Goal: Transaction & Acquisition: Purchase product/service

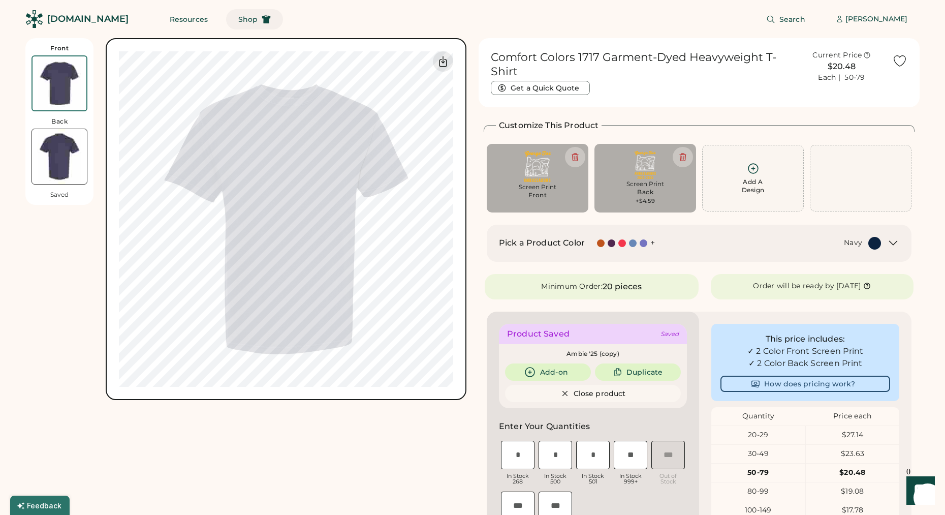
click at [226, 23] on button "Shop" at bounding box center [254, 19] width 57 height 20
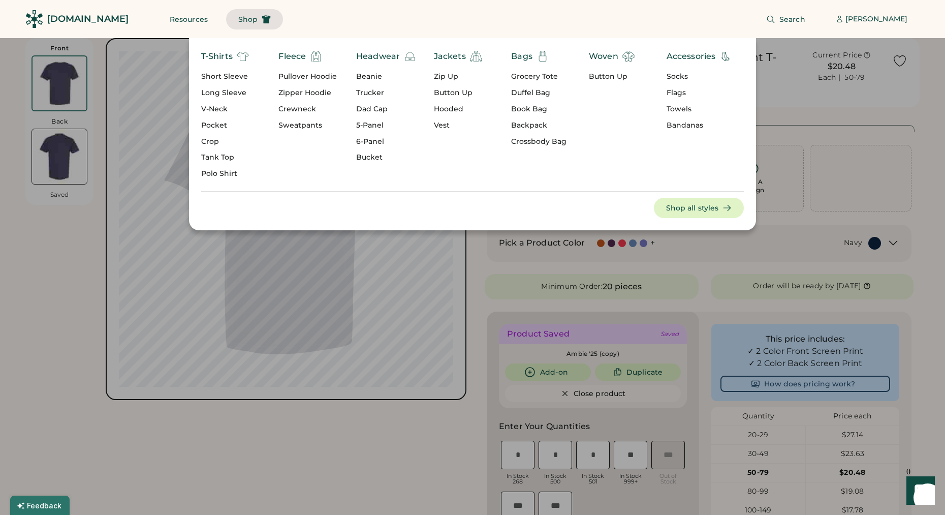
click at [221, 79] on div "Short Sleeve" at bounding box center [225, 77] width 48 height 10
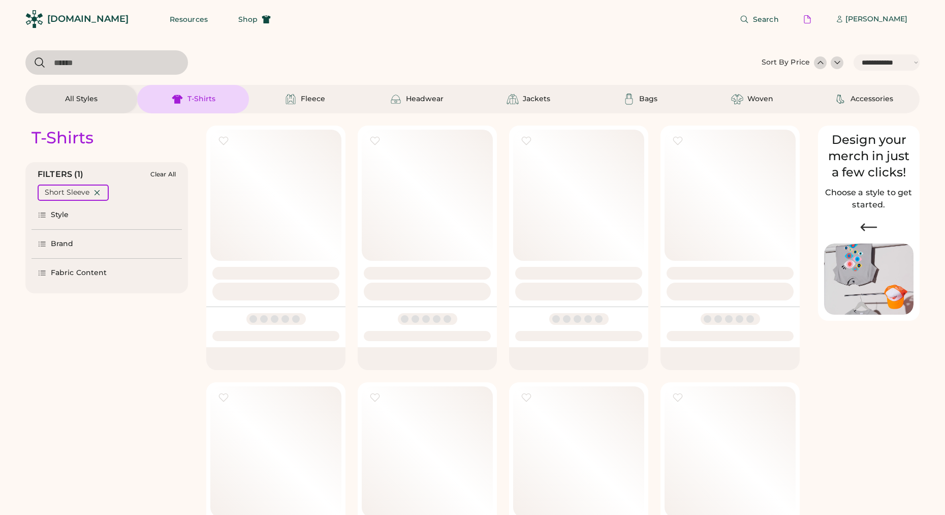
select select "*****"
select select "*"
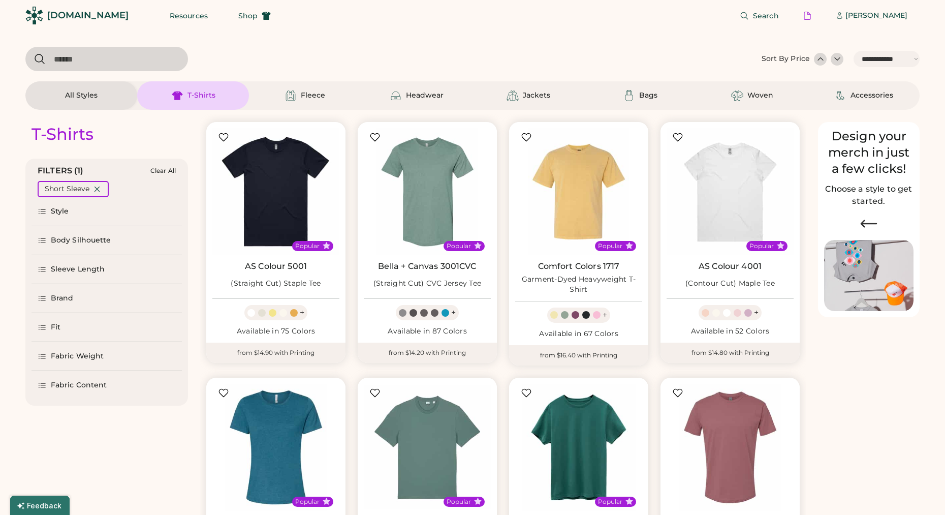
select select "*****"
select select "*"
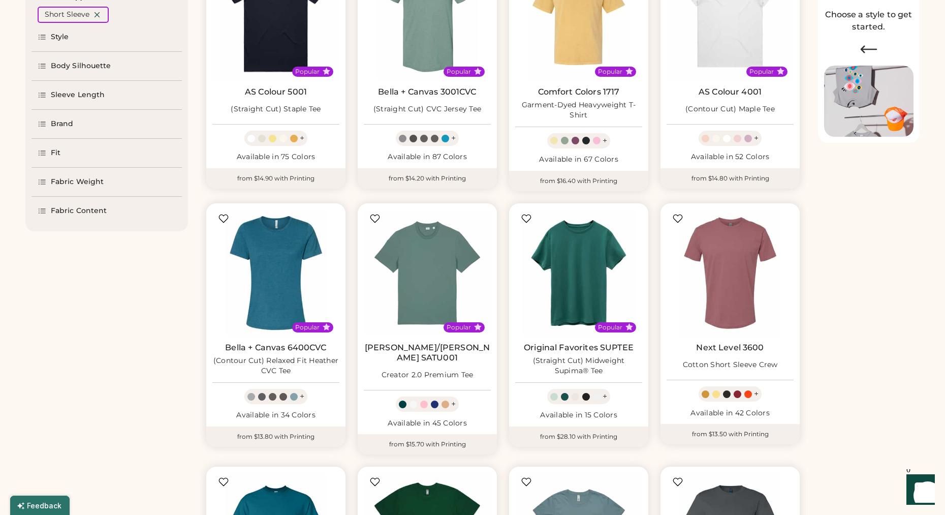
scroll to position [178, 0]
click at [93, 92] on div "Sleeve Length" at bounding box center [78, 94] width 54 height 10
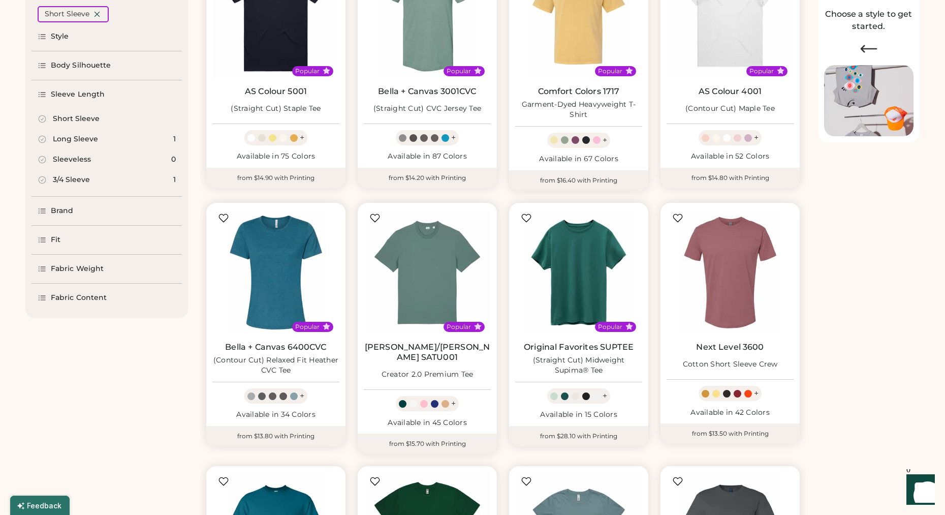
click at [41, 120] on icon at bounding box center [42, 118] width 9 height 9
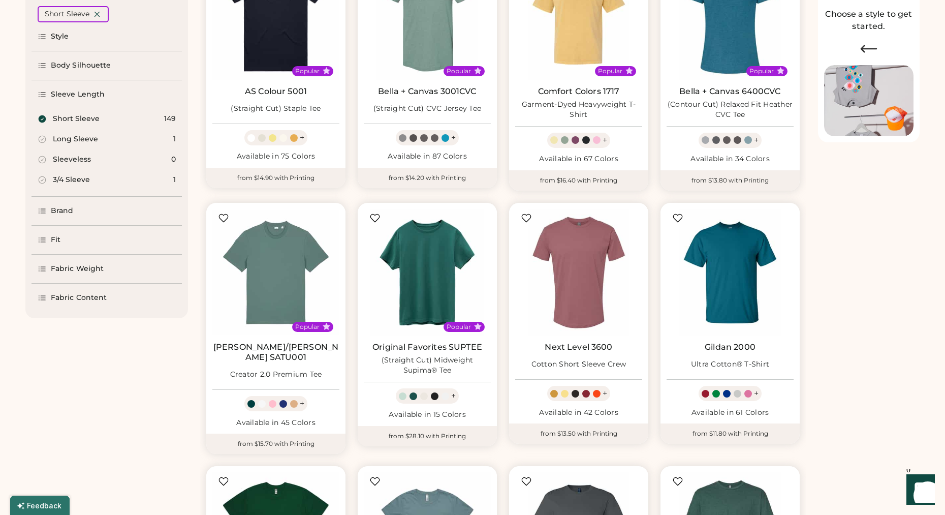
click at [81, 220] on div "Brand" at bounding box center [106, 211] width 150 height 28
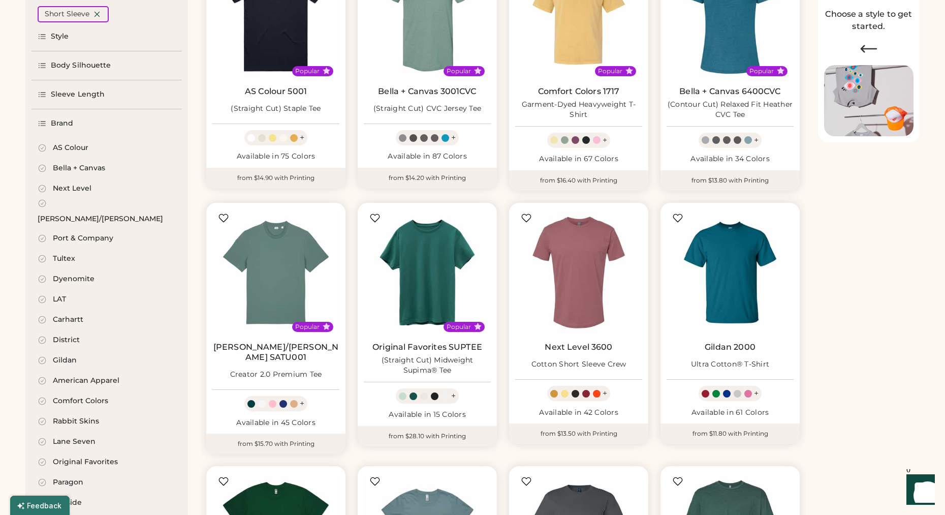
click at [68, 123] on div "Brand" at bounding box center [62, 123] width 23 height 10
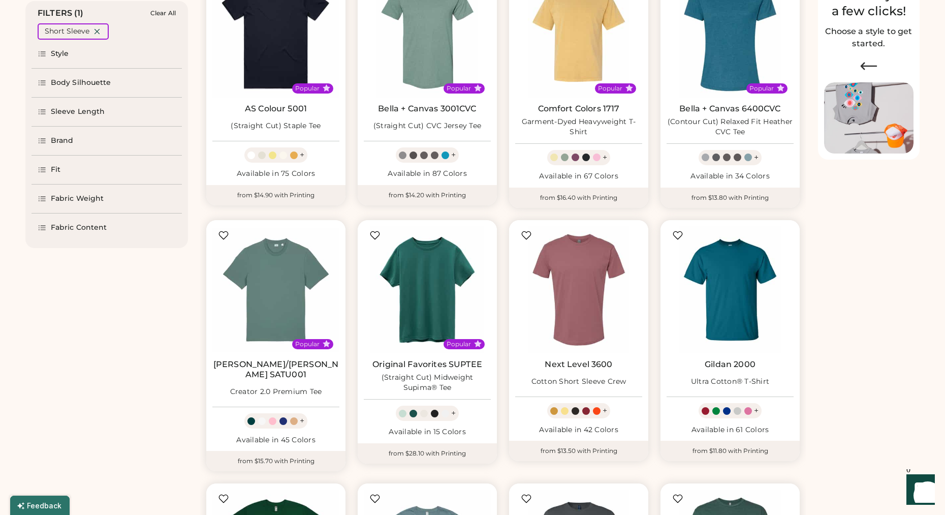
scroll to position [154, 0]
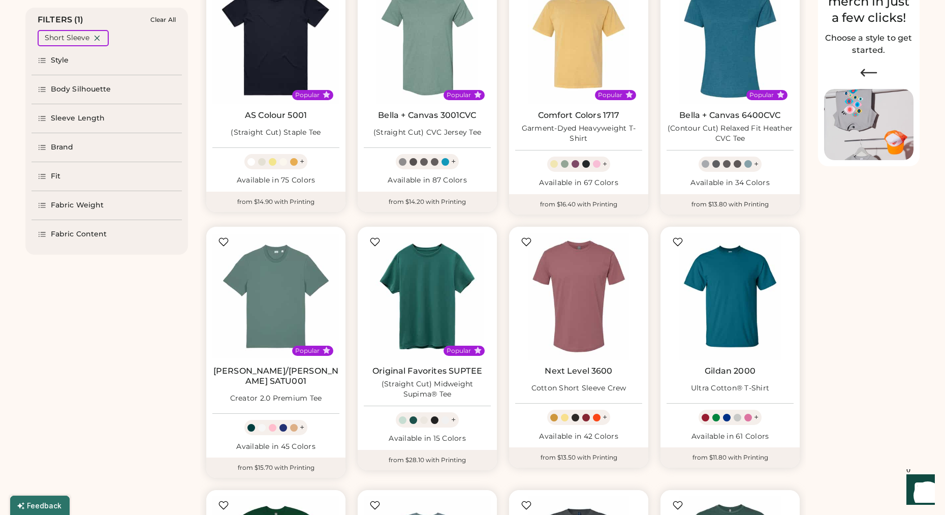
click at [64, 65] on div "Style" at bounding box center [60, 60] width 18 height 10
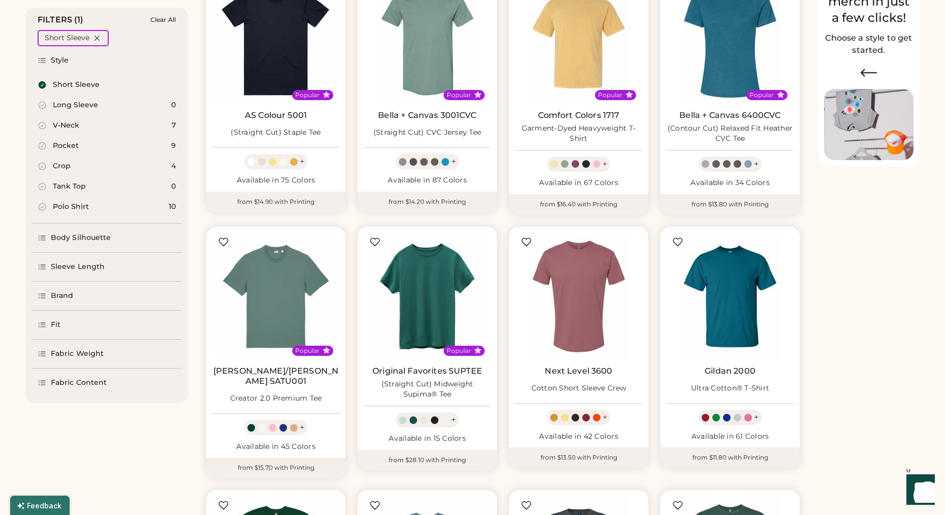
click at [64, 65] on div "Style" at bounding box center [60, 60] width 18 height 10
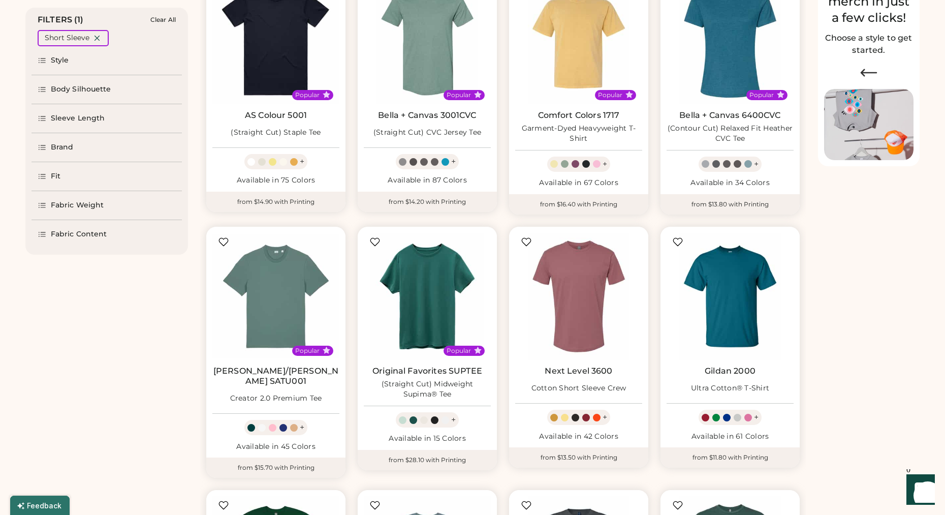
click at [71, 85] on div "Body Silhouette" at bounding box center [81, 89] width 60 height 10
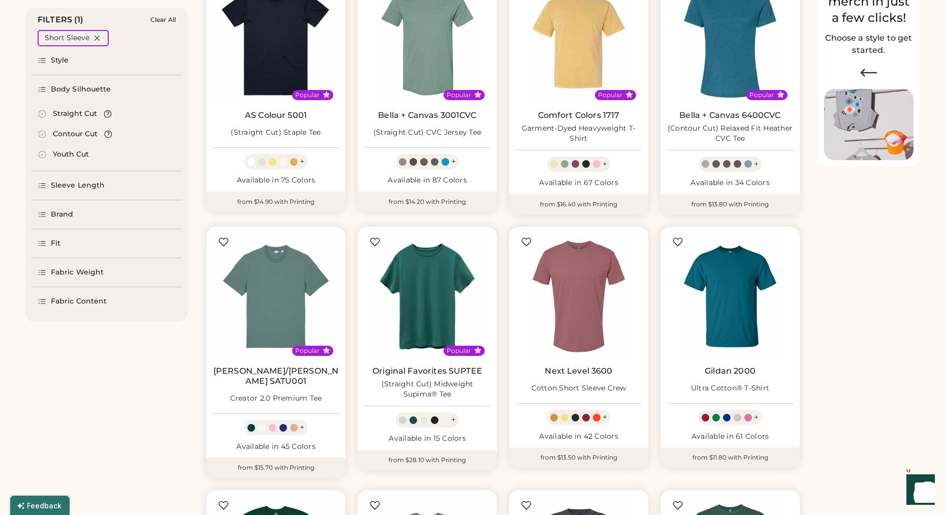
click at [71, 85] on div "Body Silhouette" at bounding box center [81, 89] width 60 height 10
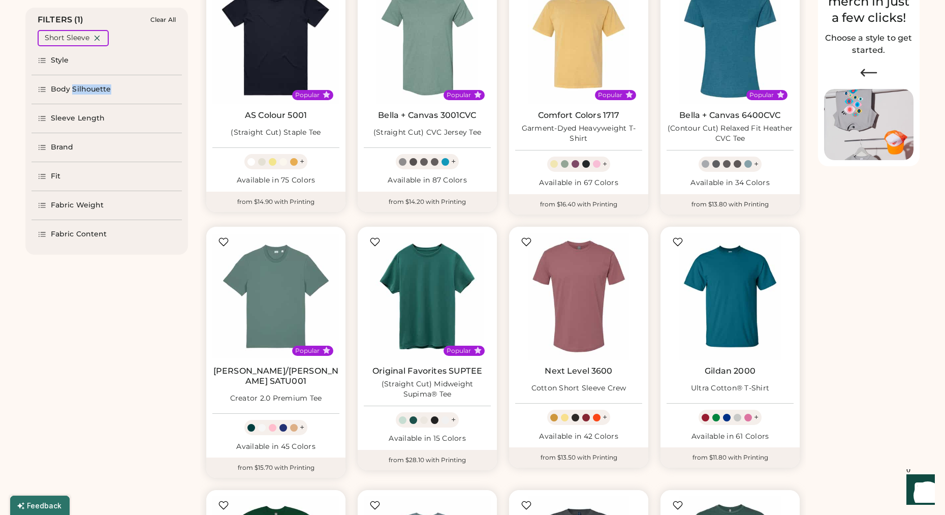
click at [71, 85] on div "Body Silhouette" at bounding box center [81, 89] width 60 height 10
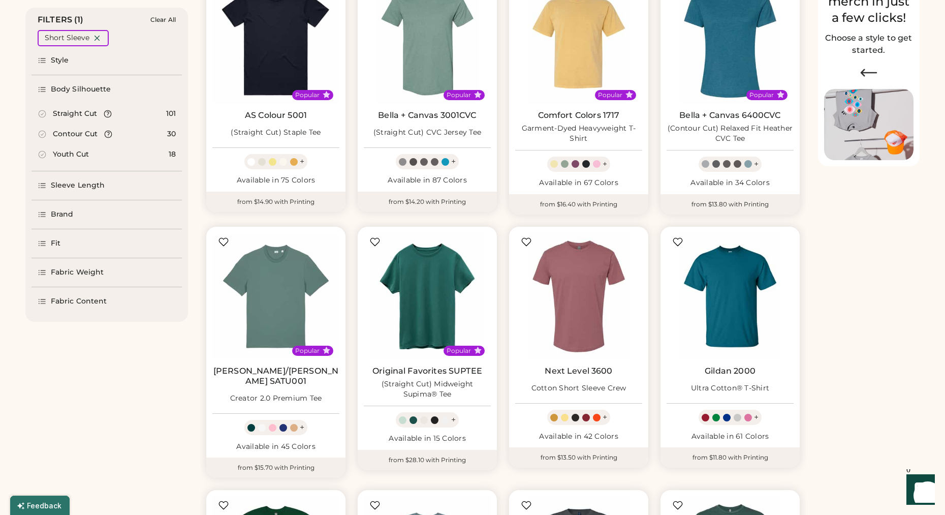
click at [42, 112] on icon at bounding box center [42, 113] width 9 height 9
select select "*"
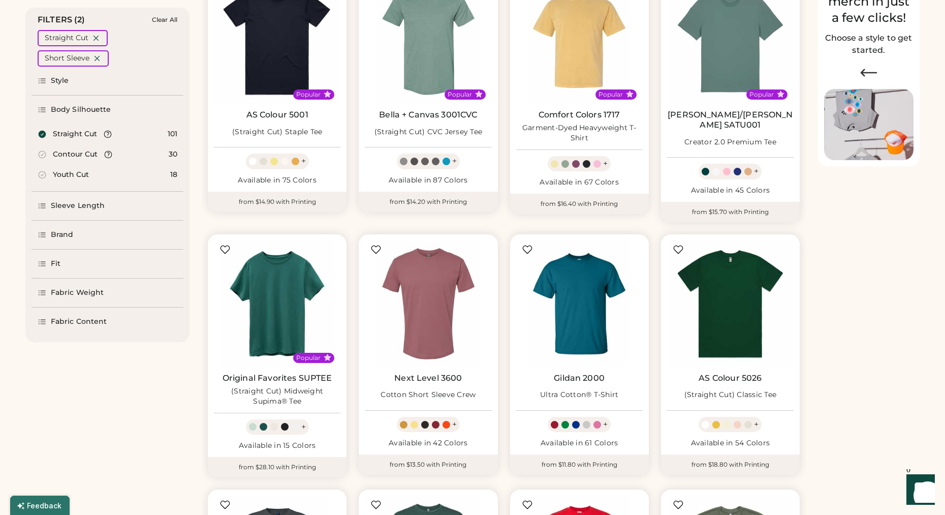
click at [98, 108] on div "Body Silhouette" at bounding box center [81, 110] width 60 height 10
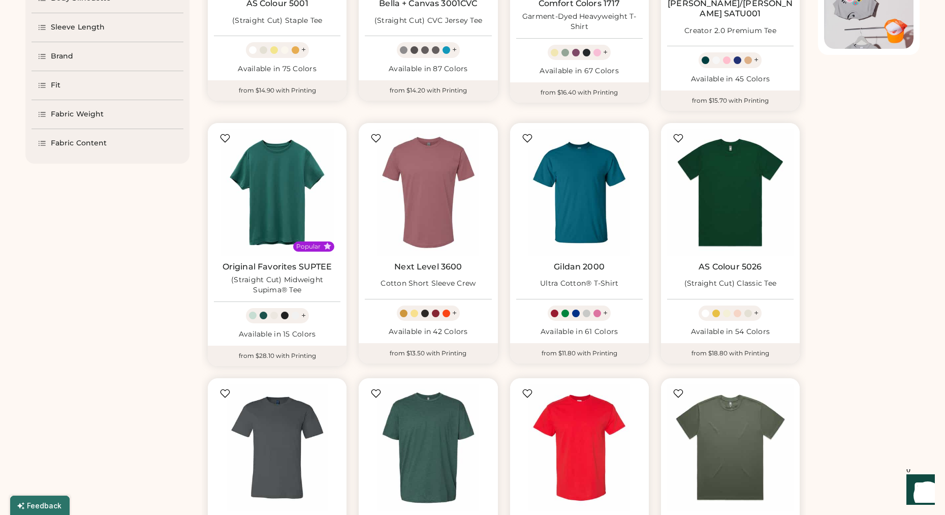
scroll to position [276, 0]
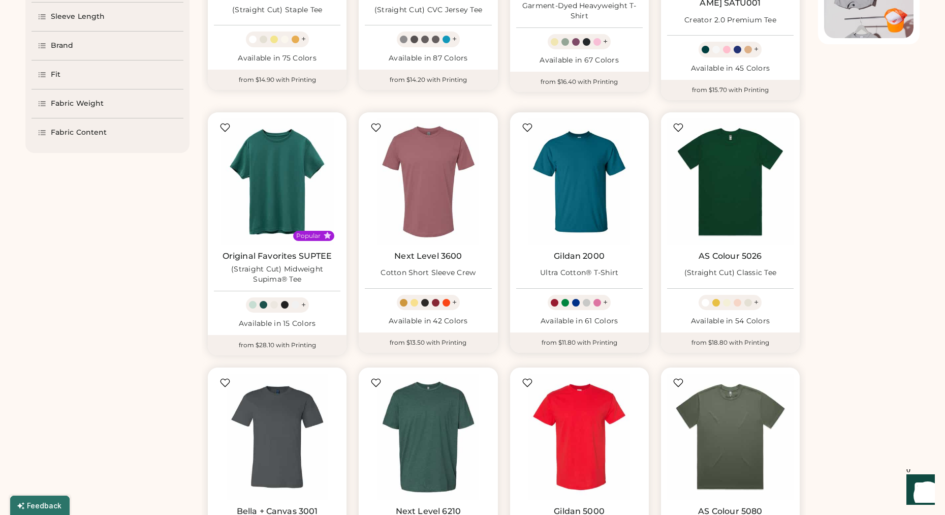
click at [569, 251] on link "Gildan 2000" at bounding box center [579, 256] width 51 height 10
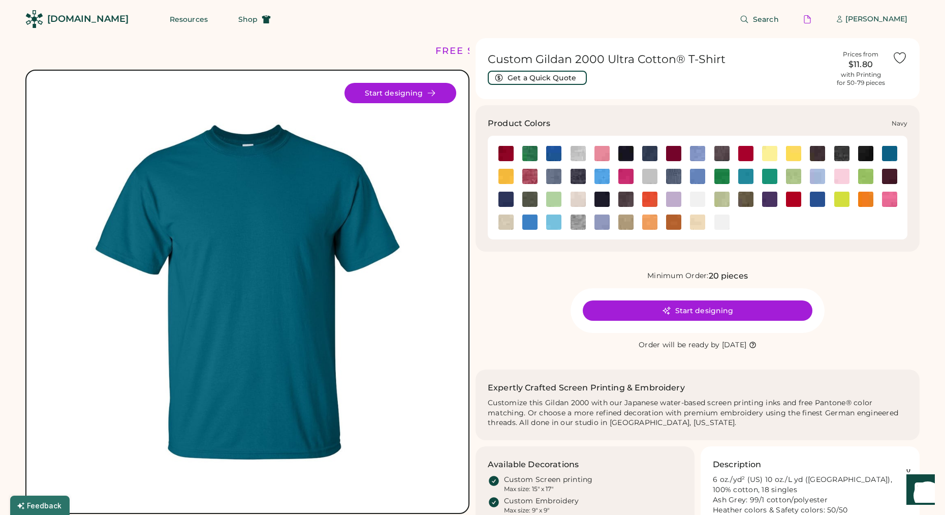
click at [605, 201] on img at bounding box center [601, 199] width 15 height 15
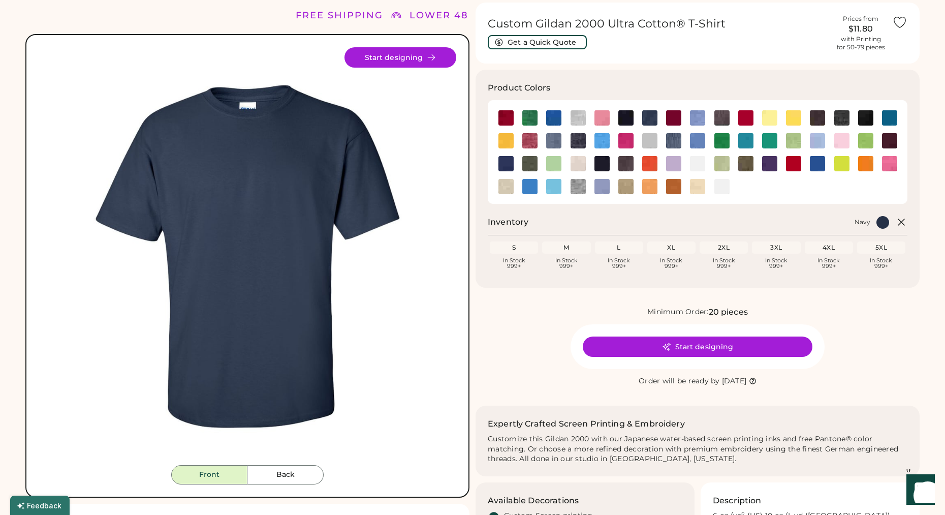
scroll to position [11, 0]
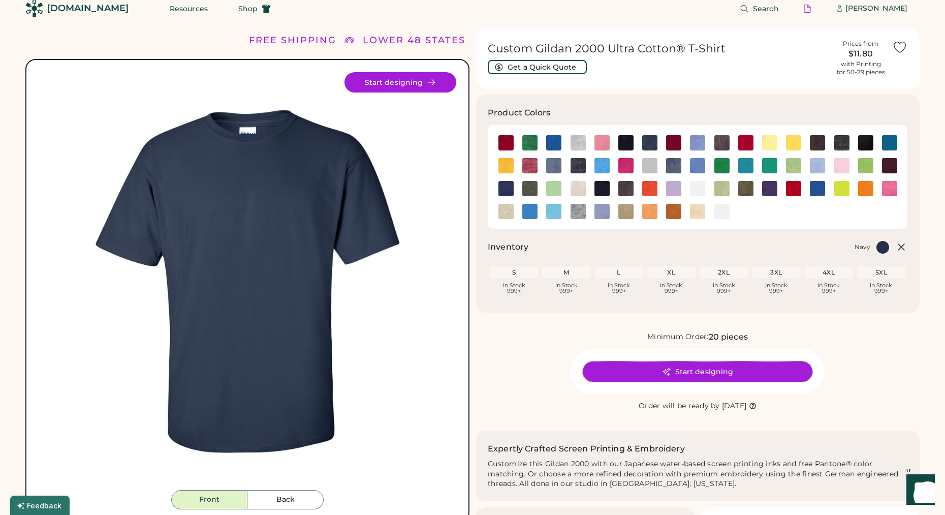
click at [664, 370] on icon at bounding box center [666, 371] width 9 height 9
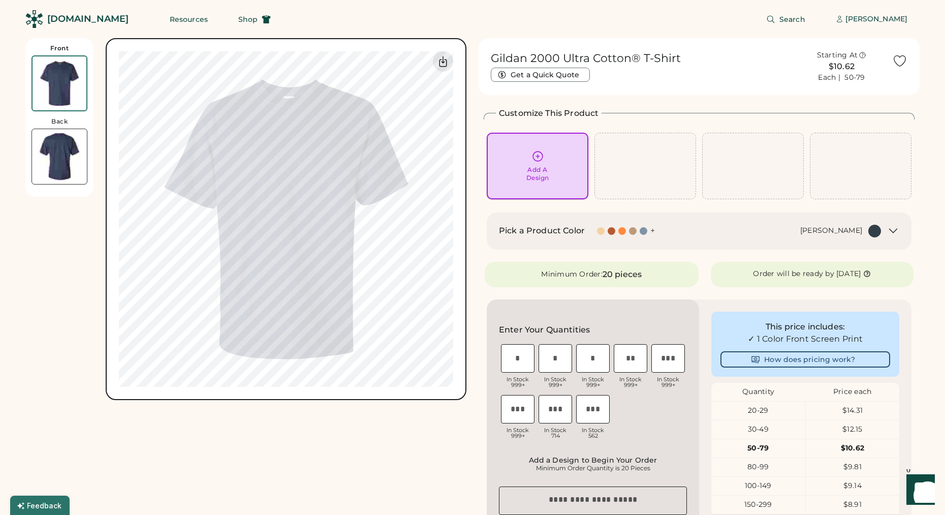
click at [527, 179] on div "Add A Design" at bounding box center [537, 174] width 23 height 16
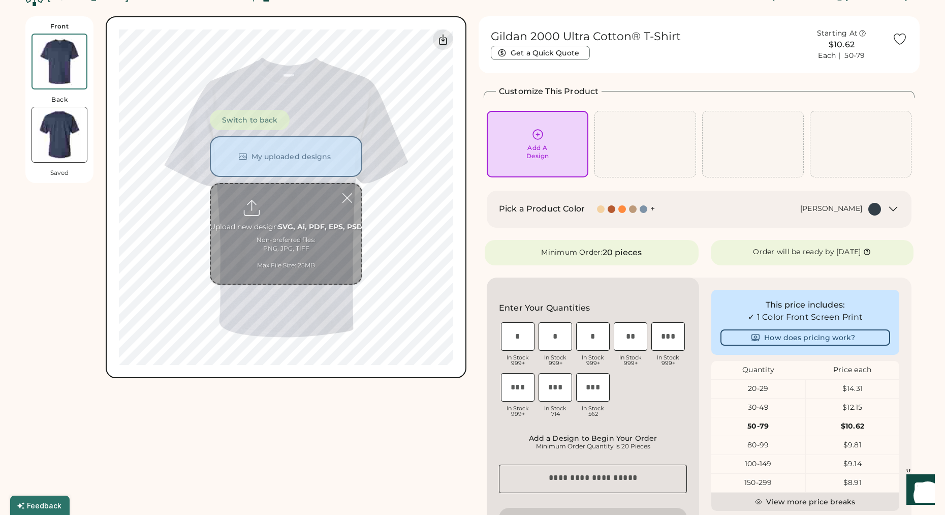
scroll to position [38, 0]
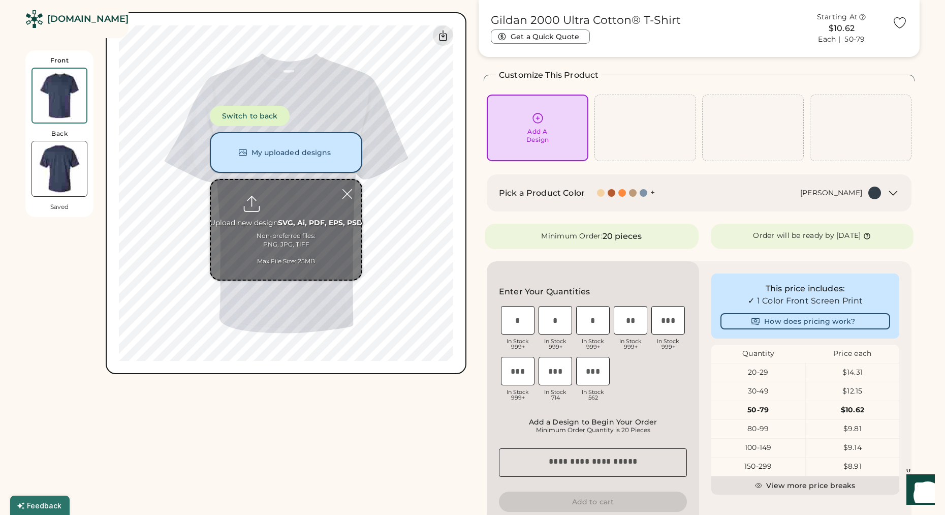
click at [288, 151] on button "My uploaded designs" at bounding box center [286, 152] width 152 height 41
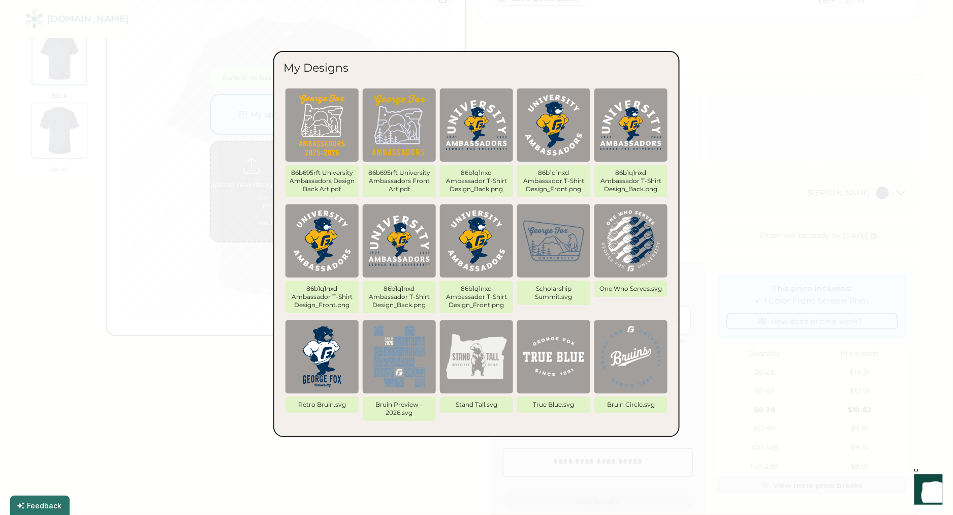
click at [410, 139] on img at bounding box center [399, 124] width 61 height 61
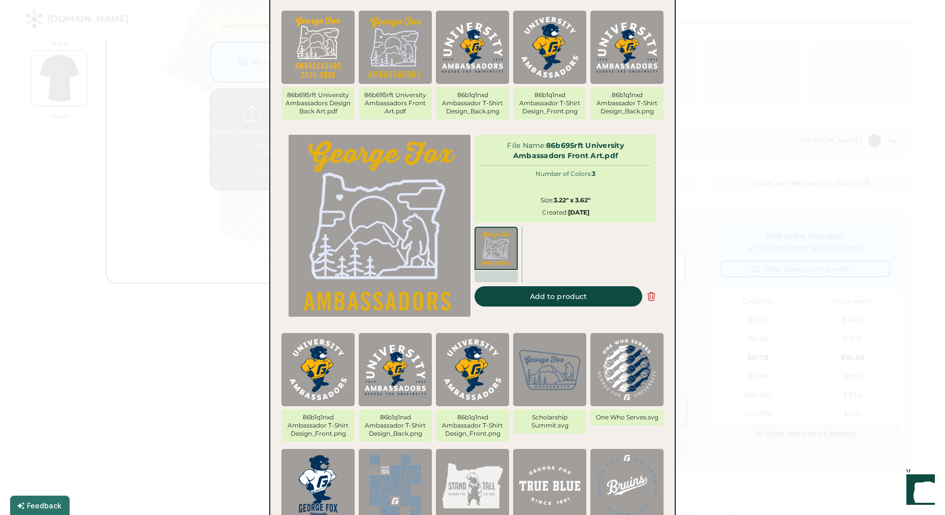
scroll to position [94, 0]
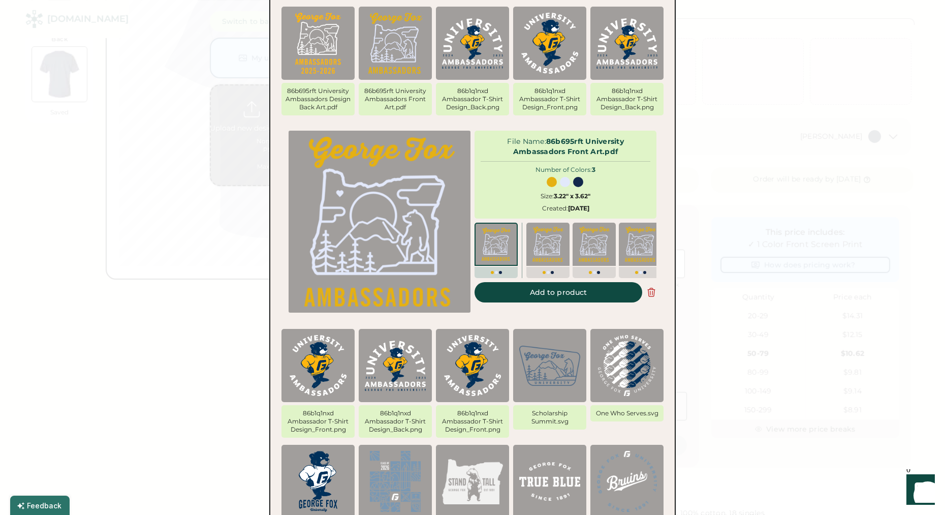
click at [608, 180] on div at bounding box center [566, 182] width 170 height 12
click at [555, 301] on button "Add to product" at bounding box center [558, 292] width 168 height 20
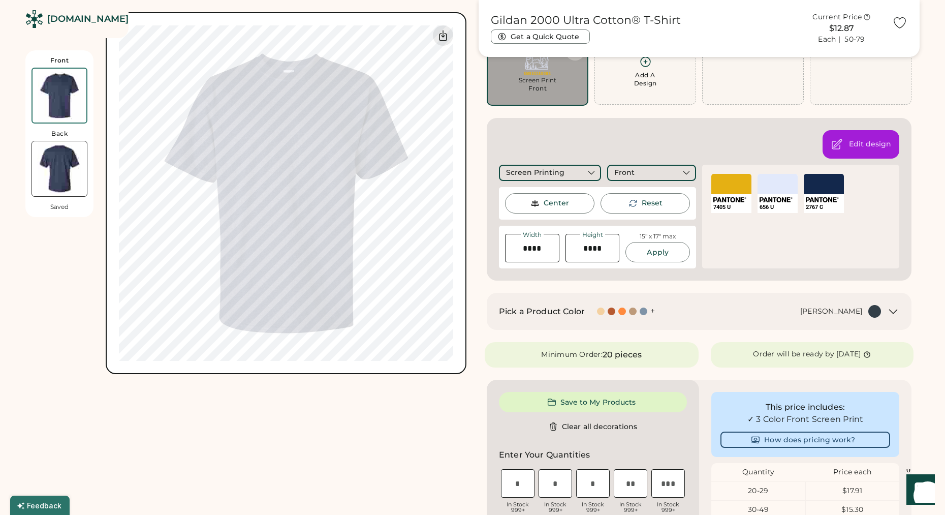
click at [809, 192] on div "SELECT A COLOR" at bounding box center [824, 184] width 40 height 20
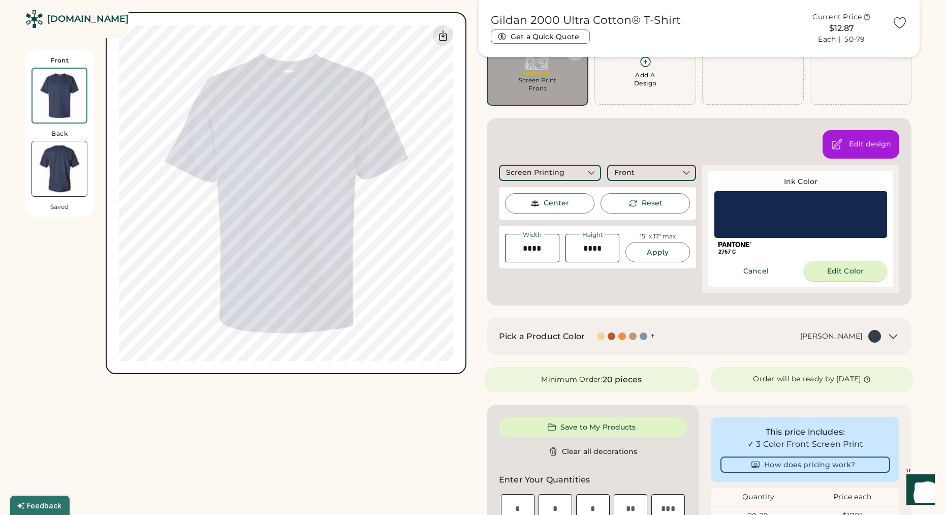
click at [839, 272] on button "Edit Color" at bounding box center [845, 271] width 83 height 20
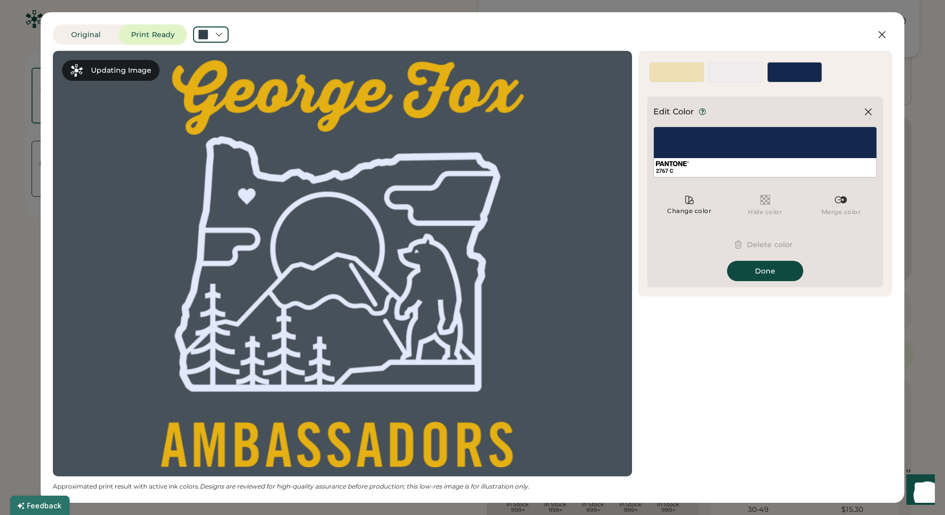
click at [722, 78] on div at bounding box center [736, 77] width 54 height 9
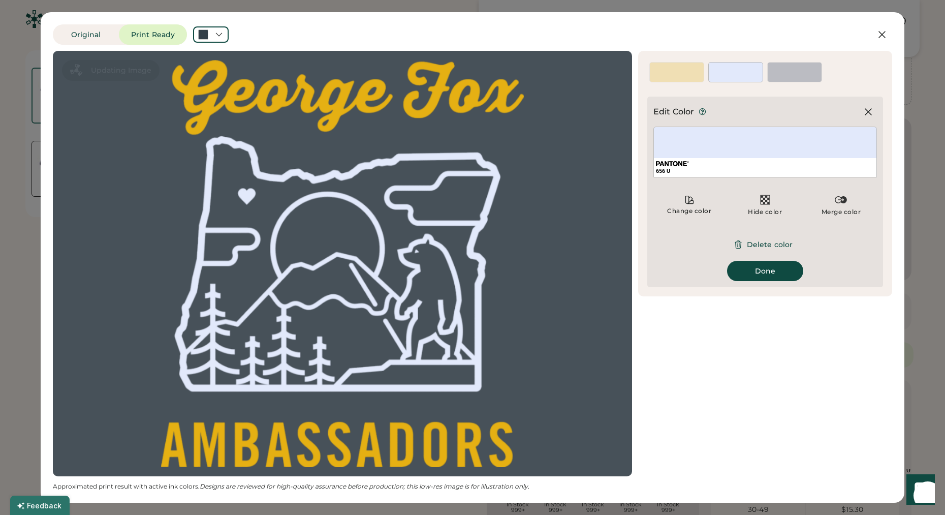
click at [734, 149] on div "656 U" at bounding box center [765, 151] width 224 height 51
click at [691, 205] on div "Change color" at bounding box center [689, 204] width 72 height 30
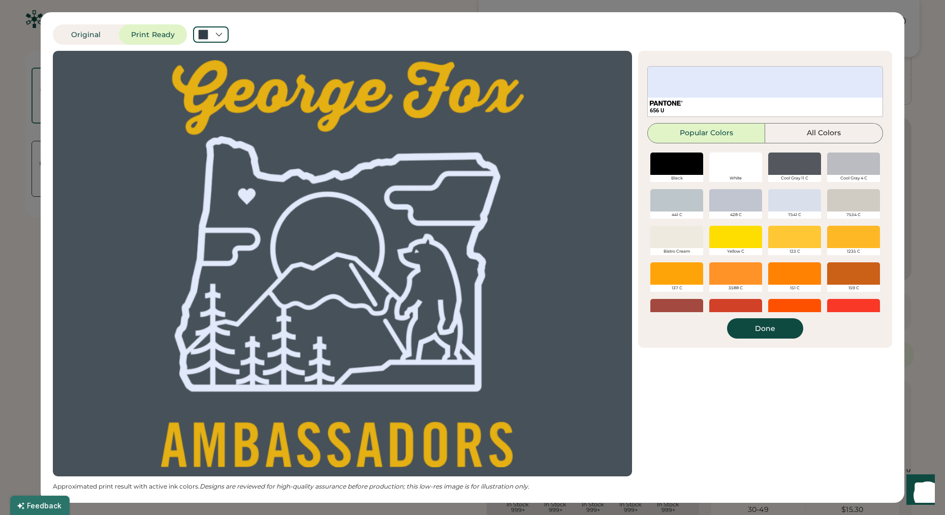
click at [724, 172] on div at bounding box center [735, 163] width 53 height 22
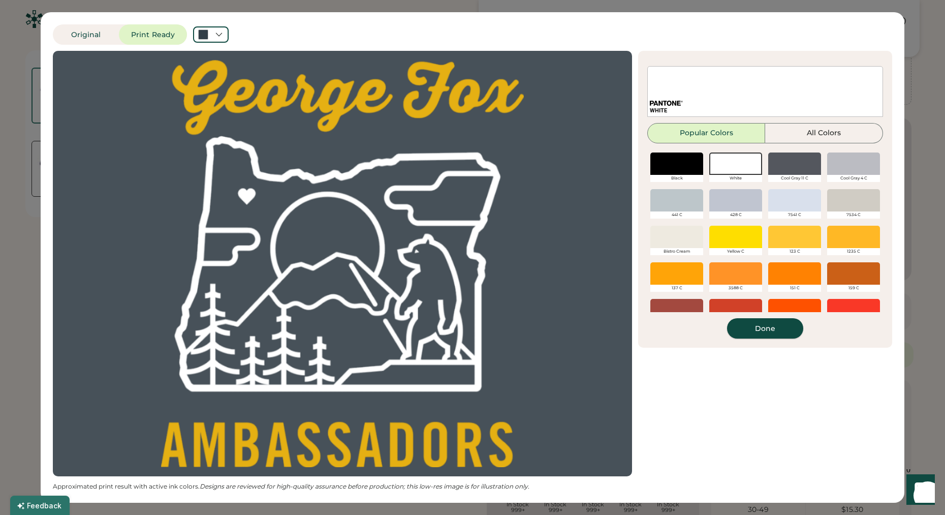
click at [768, 331] on button "Done" at bounding box center [765, 328] width 76 height 20
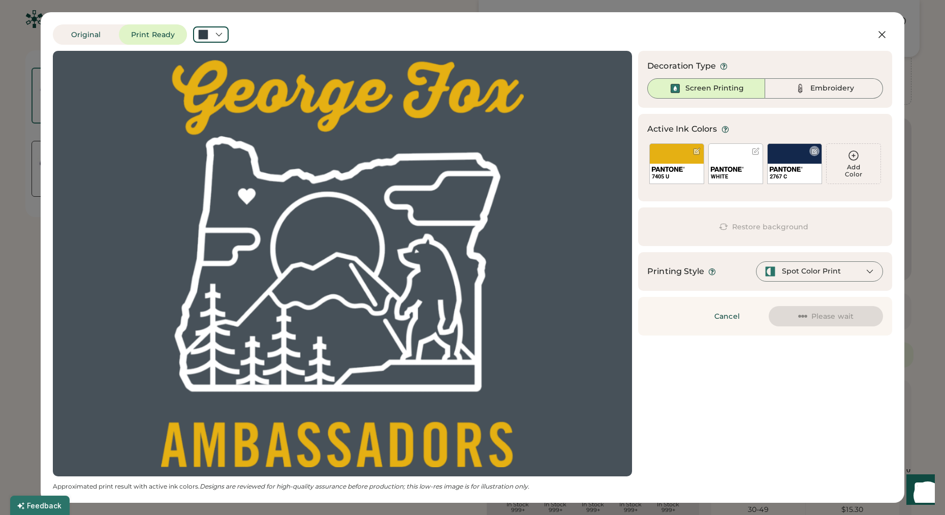
click at [803, 155] on div "2767 C" at bounding box center [794, 163] width 55 height 41
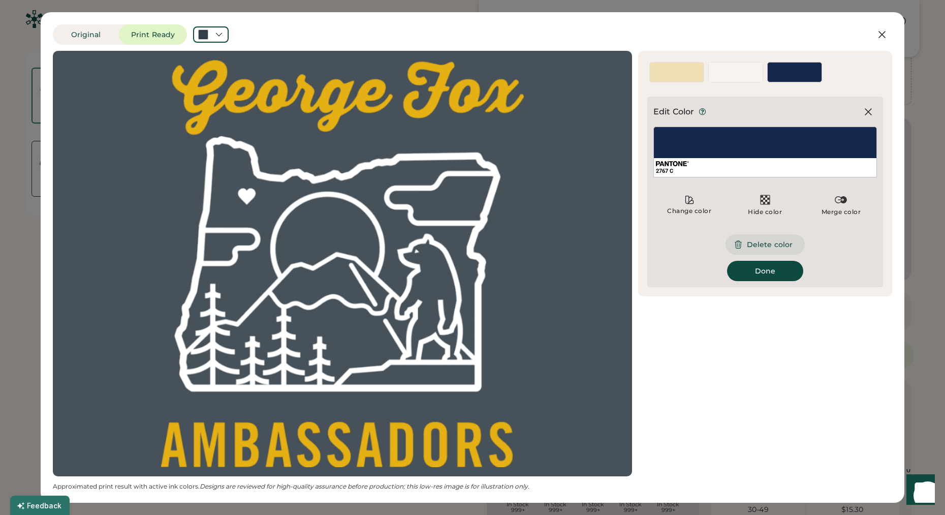
click at [768, 247] on button "Delete color" at bounding box center [764, 244] width 79 height 20
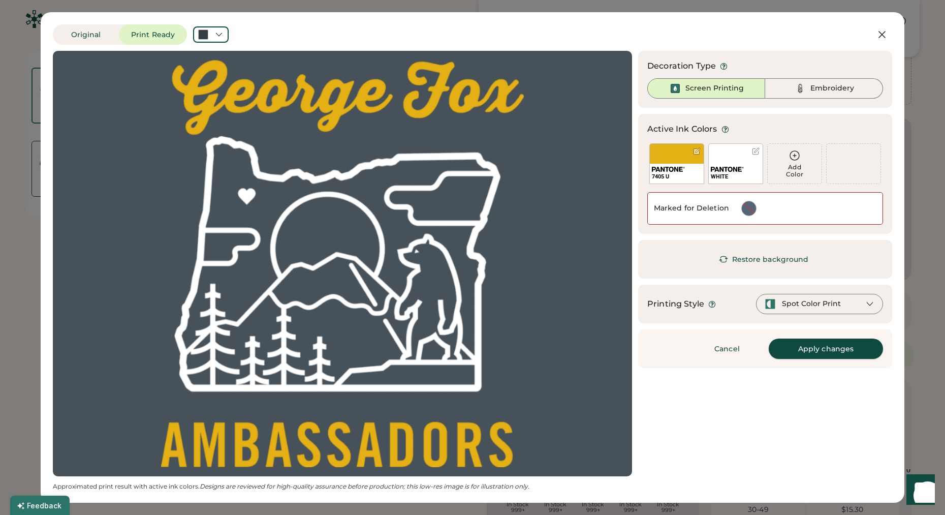
click at [814, 347] on button "Apply changes" at bounding box center [826, 348] width 114 height 20
type input "****"
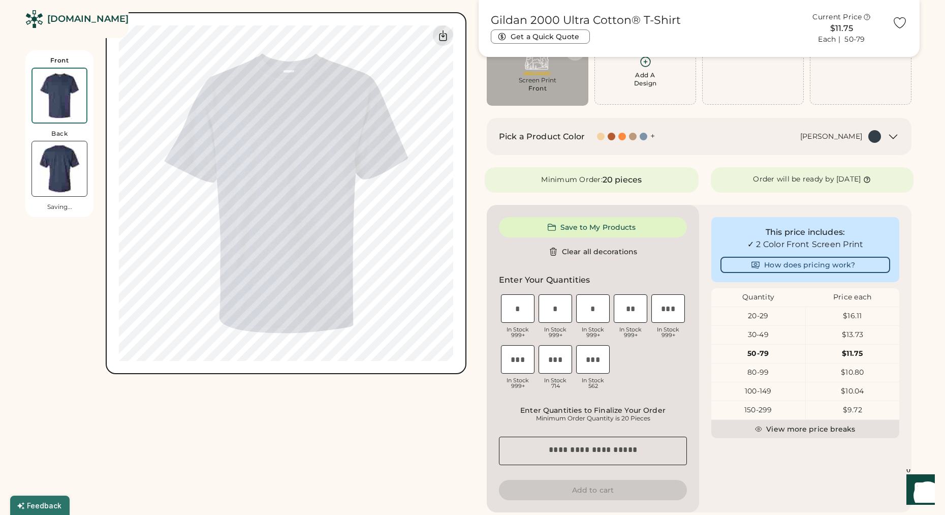
type input "****"
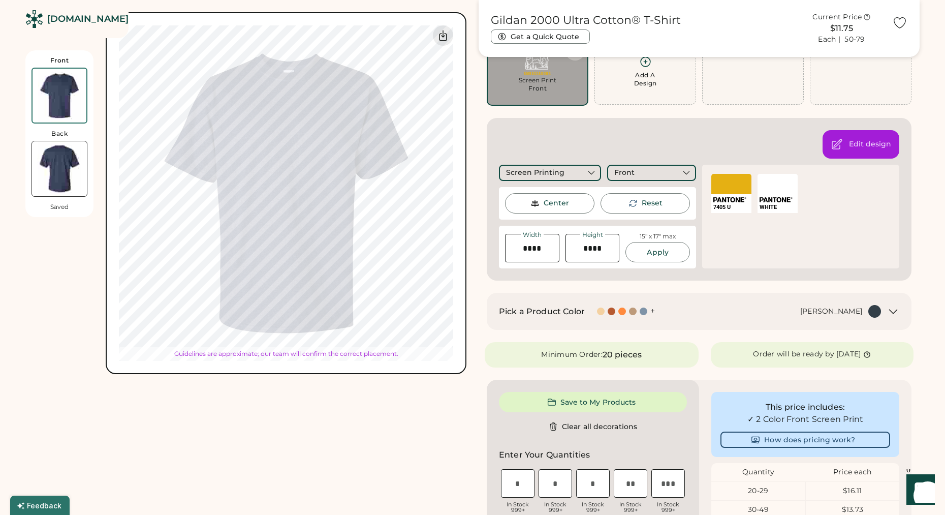
type input "****"
click at [63, 168] on img at bounding box center [59, 168] width 55 height 55
type input "****"
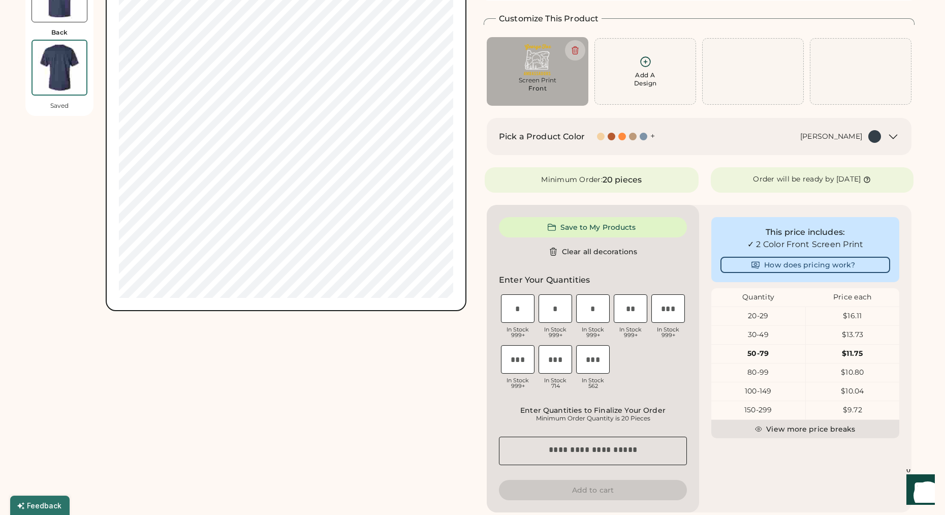
scroll to position [0, 0]
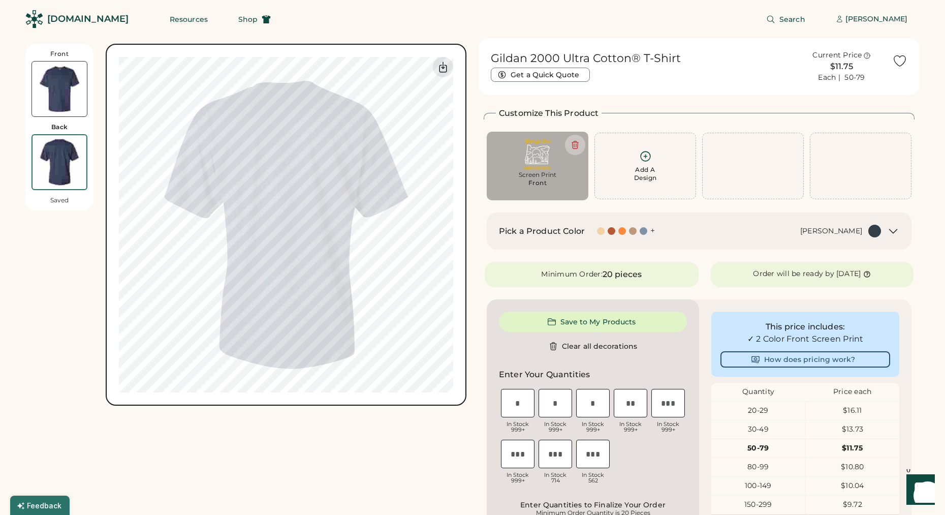
click at [649, 175] on div "Add A Design" at bounding box center [645, 174] width 23 height 16
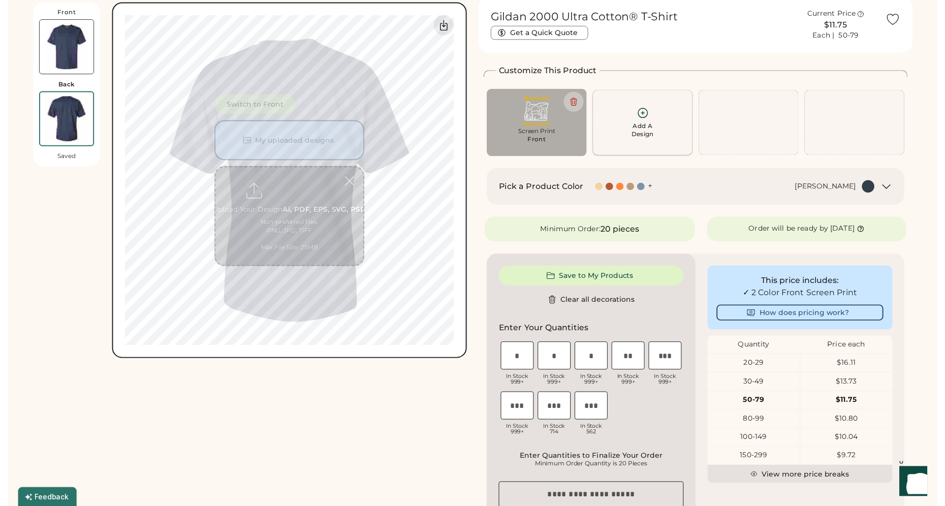
scroll to position [44, 0]
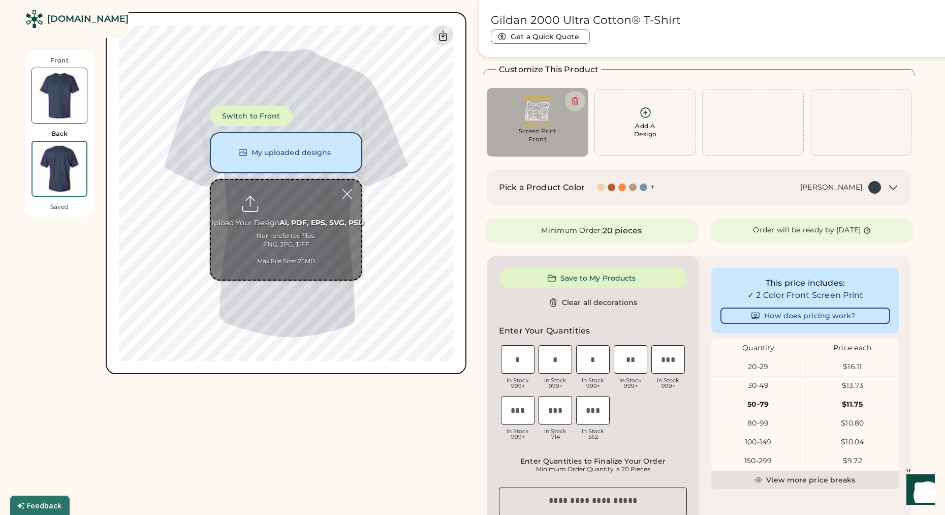
click at [285, 148] on button "My uploaded designs" at bounding box center [286, 152] width 152 height 41
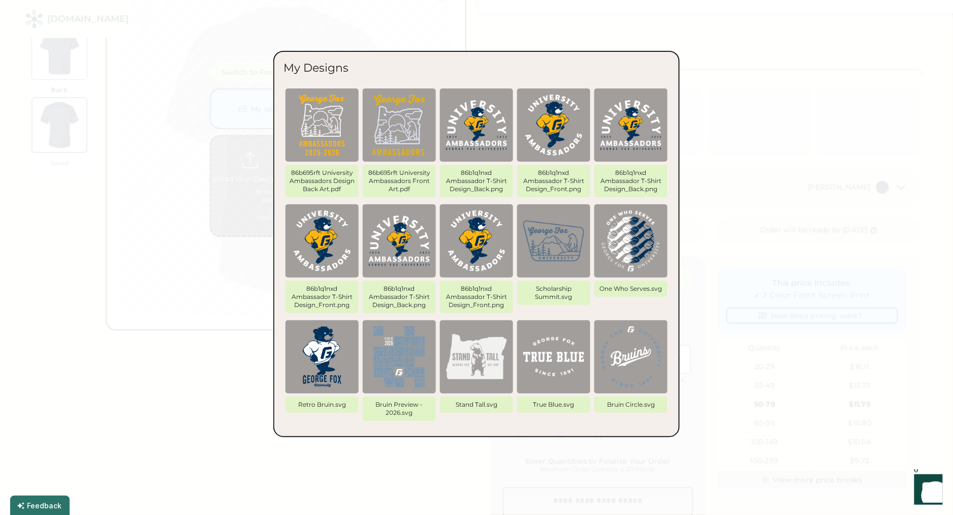
click at [307, 118] on img at bounding box center [322, 124] width 61 height 61
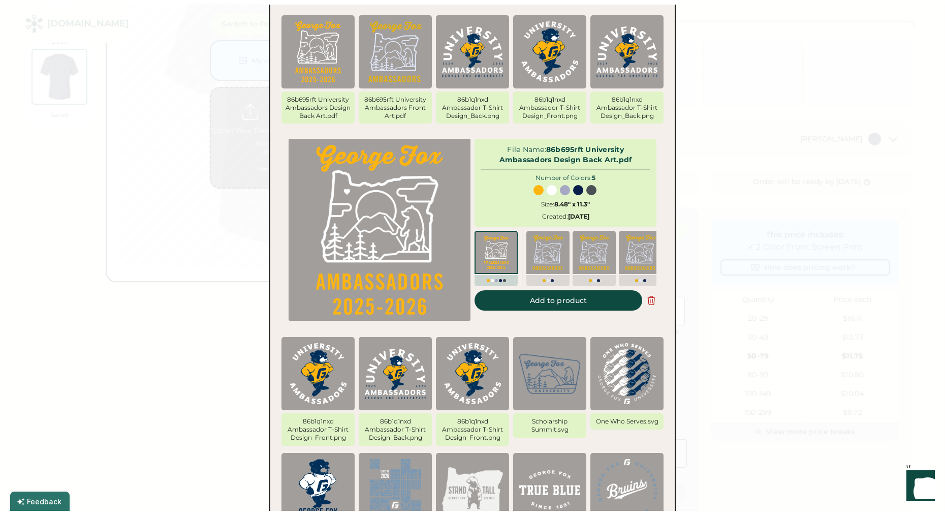
scroll to position [100, 0]
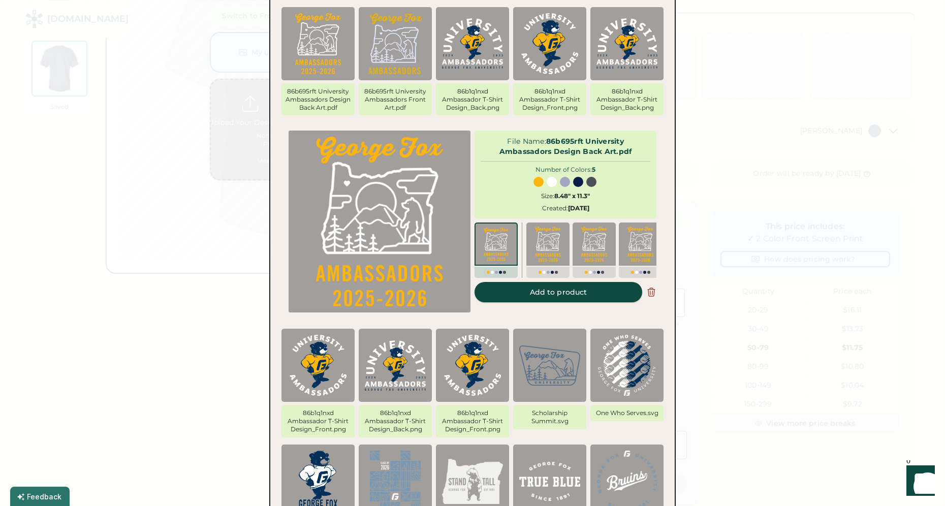
click at [590, 299] on button "Add to product" at bounding box center [558, 292] width 168 height 20
type input "****"
type input "*****"
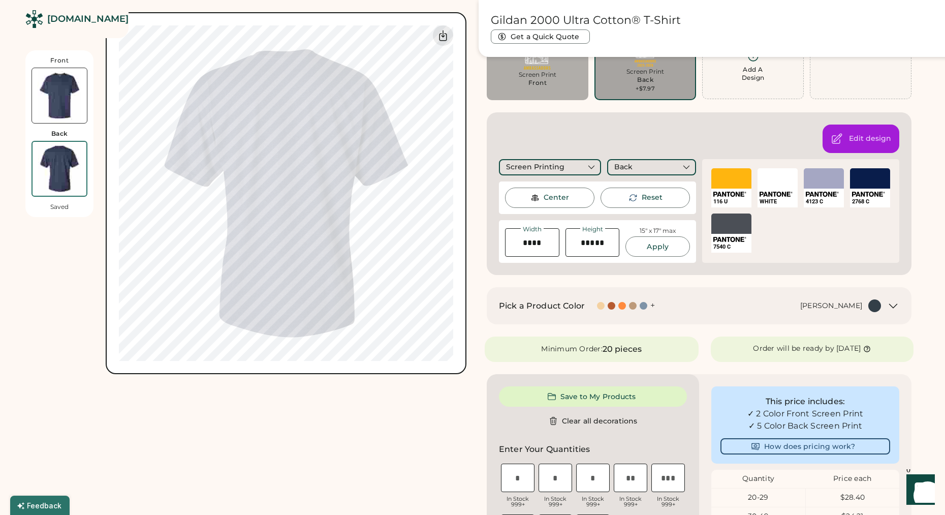
click at [821, 176] on div "SELECT A COLOR" at bounding box center [824, 178] width 40 height 20
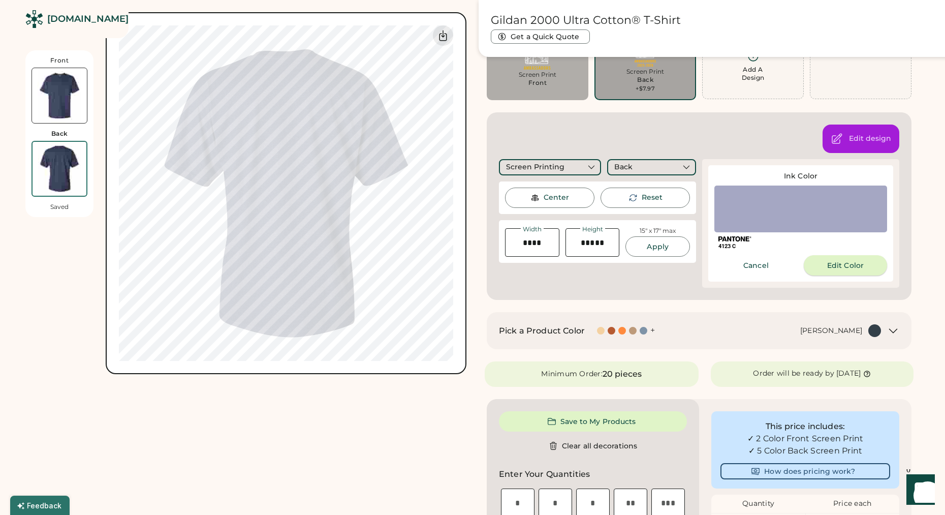
click at [826, 265] on button "Edit Color" at bounding box center [845, 265] width 83 height 20
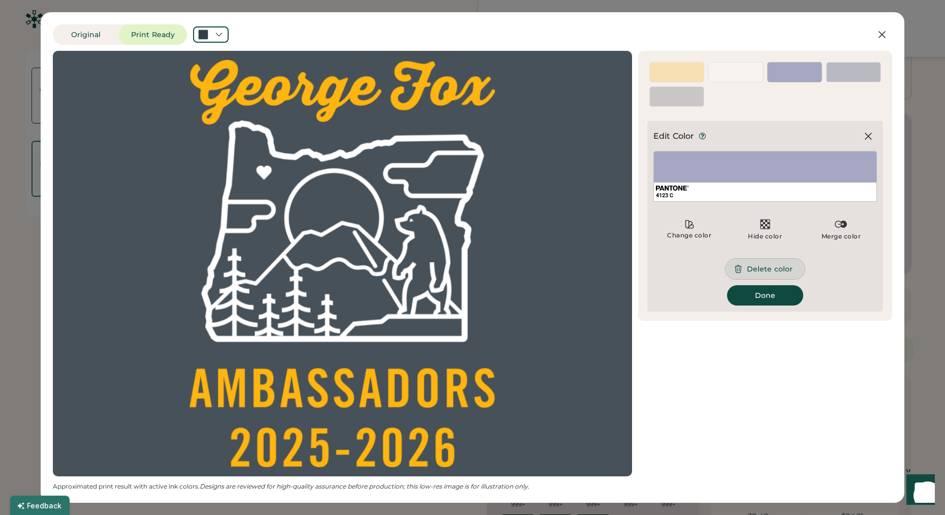
click at [762, 266] on button "Delete color" at bounding box center [764, 269] width 79 height 20
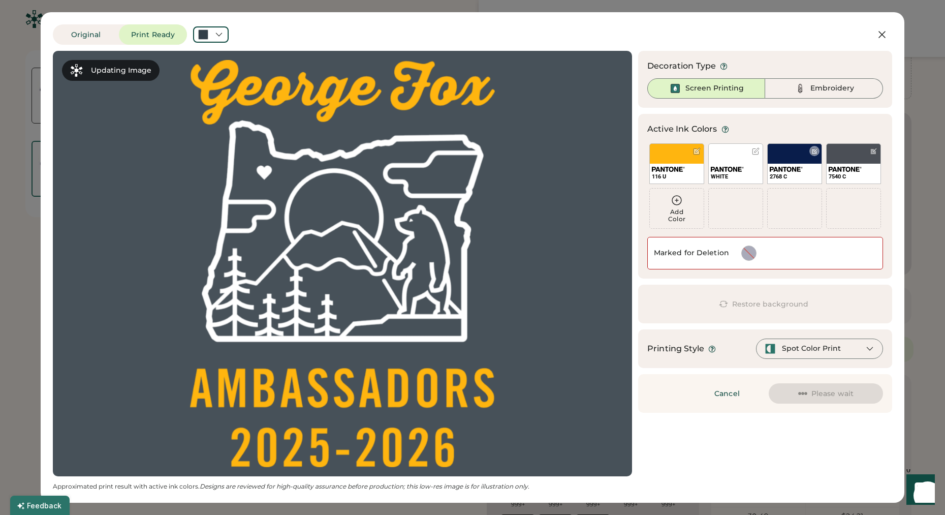
click at [800, 151] on div "2768 C" at bounding box center [794, 163] width 55 height 41
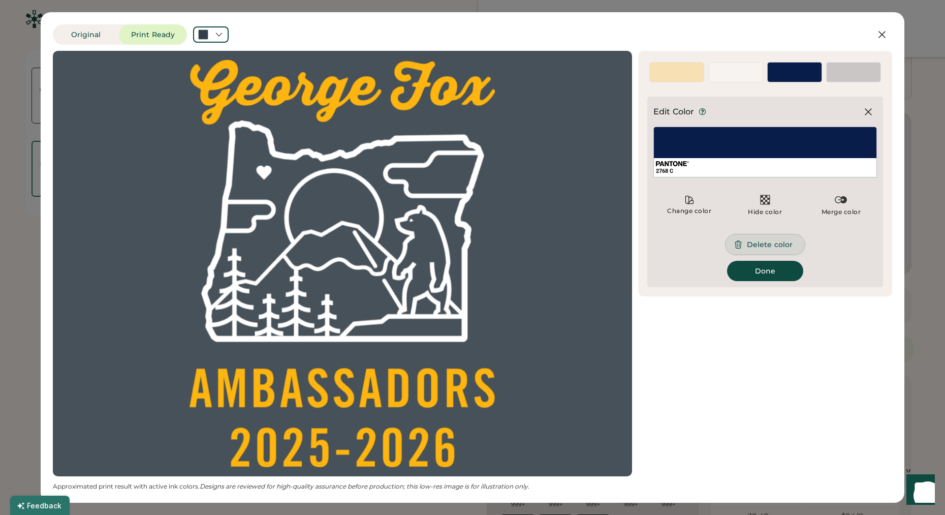
click at [780, 243] on button "Delete color" at bounding box center [764, 244] width 79 height 20
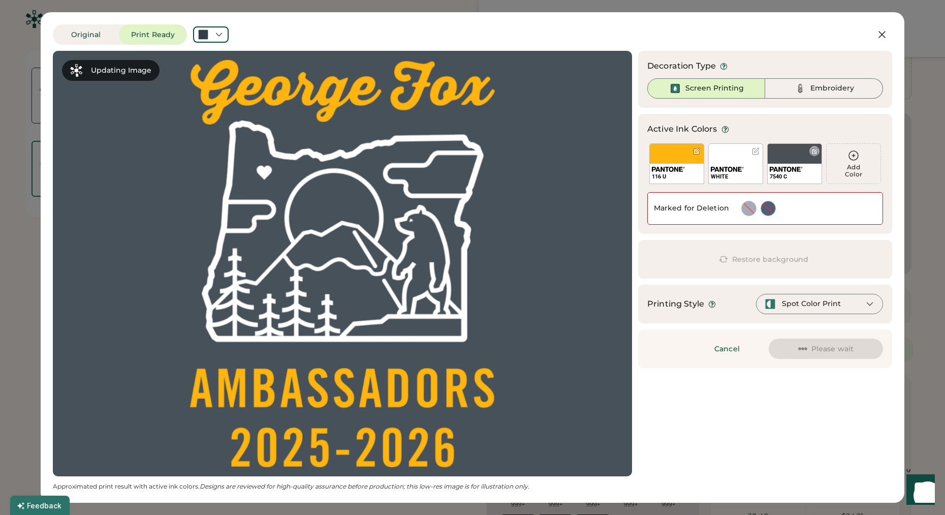
click at [783, 156] on div "7540 C" at bounding box center [794, 163] width 55 height 41
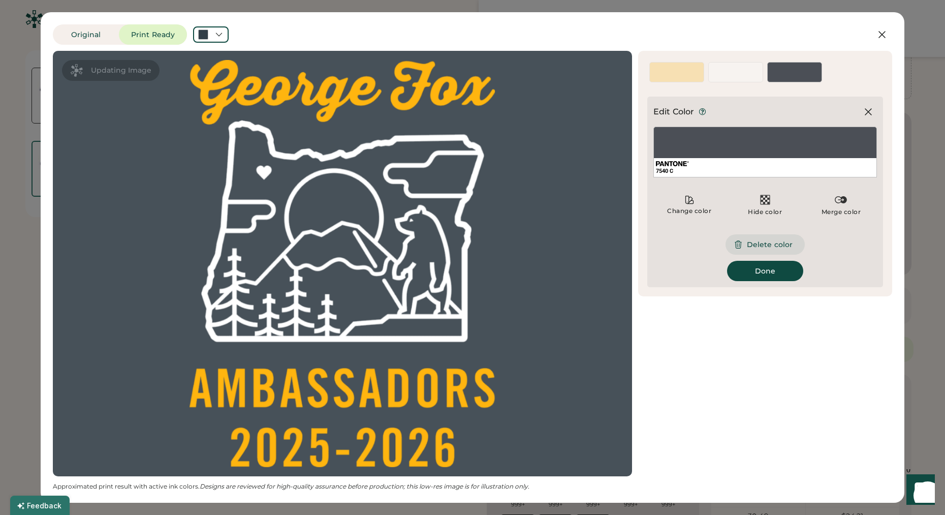
click at [775, 247] on button "Delete color" at bounding box center [764, 244] width 79 height 20
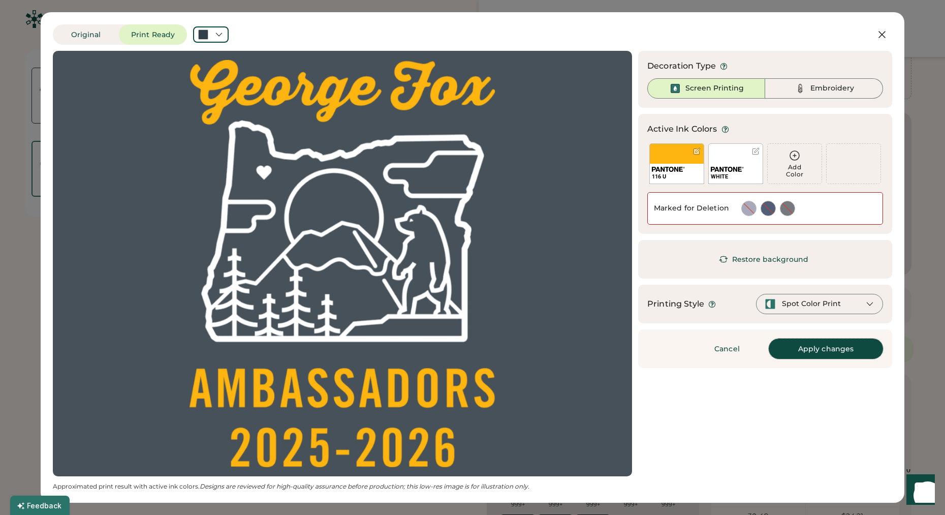
click at [825, 347] on button "Apply changes" at bounding box center [826, 348] width 114 height 20
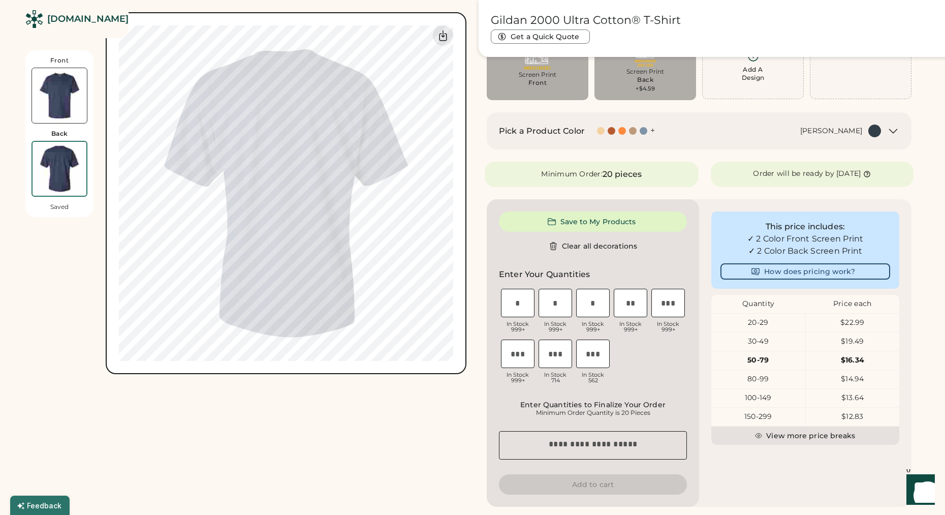
type input "****"
type input "*****"
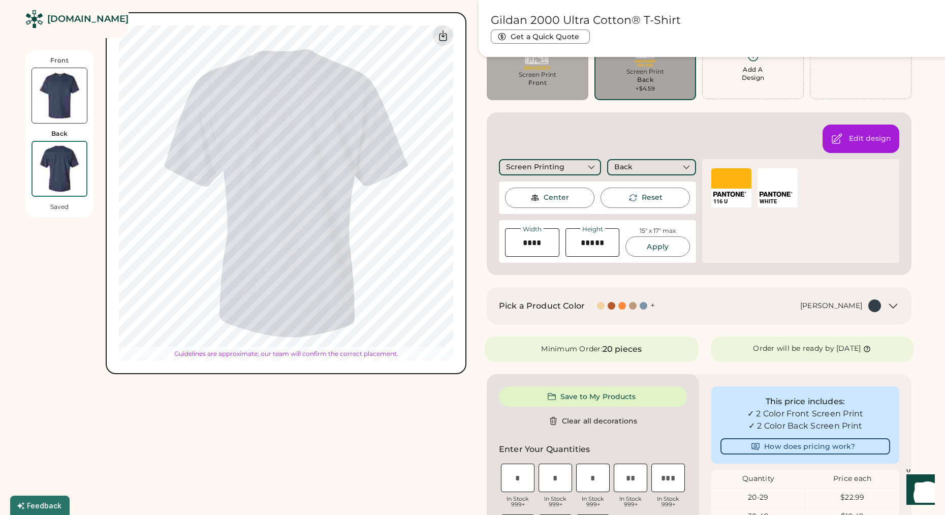
type input "****"
type input "*****"
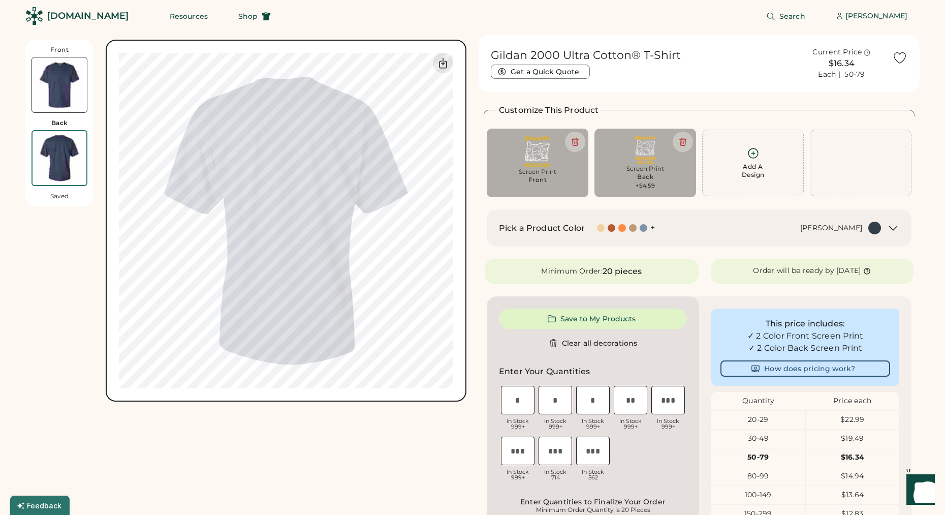
scroll to position [0, 0]
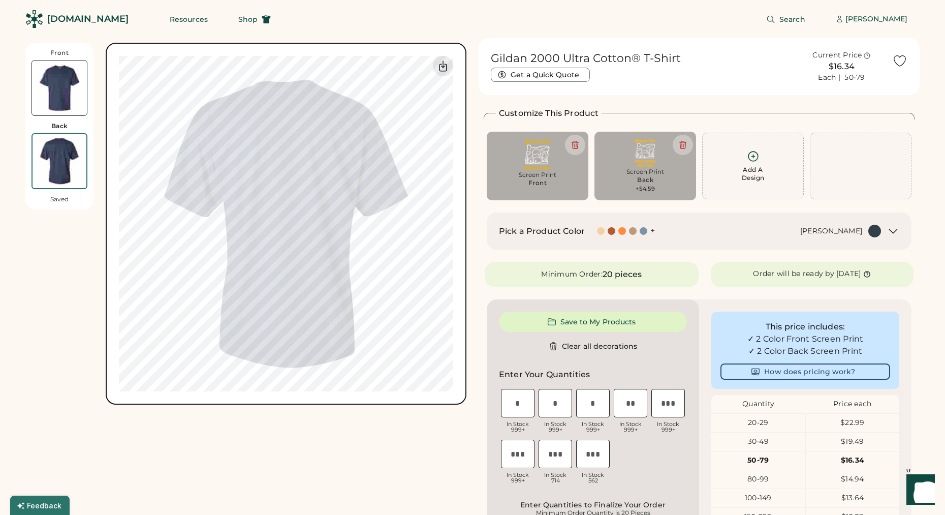
click at [49, 96] on img at bounding box center [59, 87] width 55 height 55
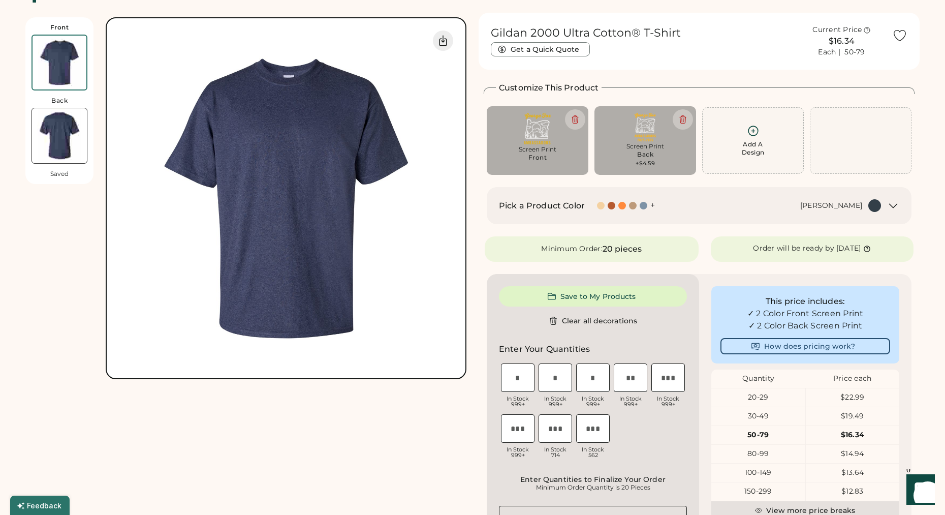
scroll to position [43, 0]
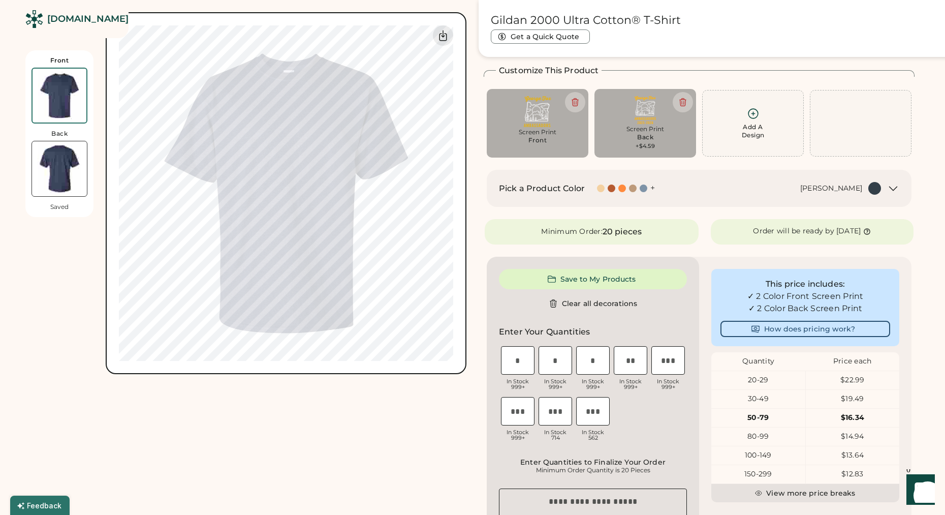
click at [53, 148] on img at bounding box center [59, 168] width 55 height 55
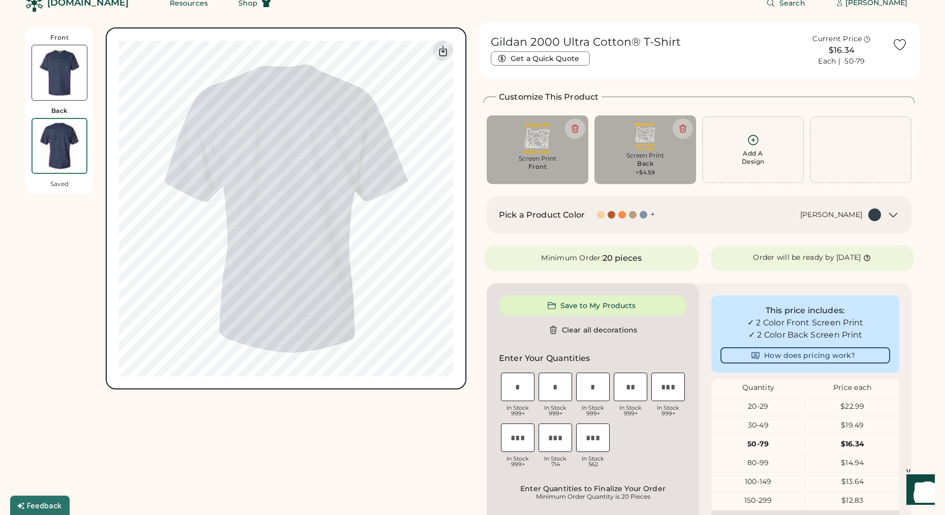
scroll to position [0, 0]
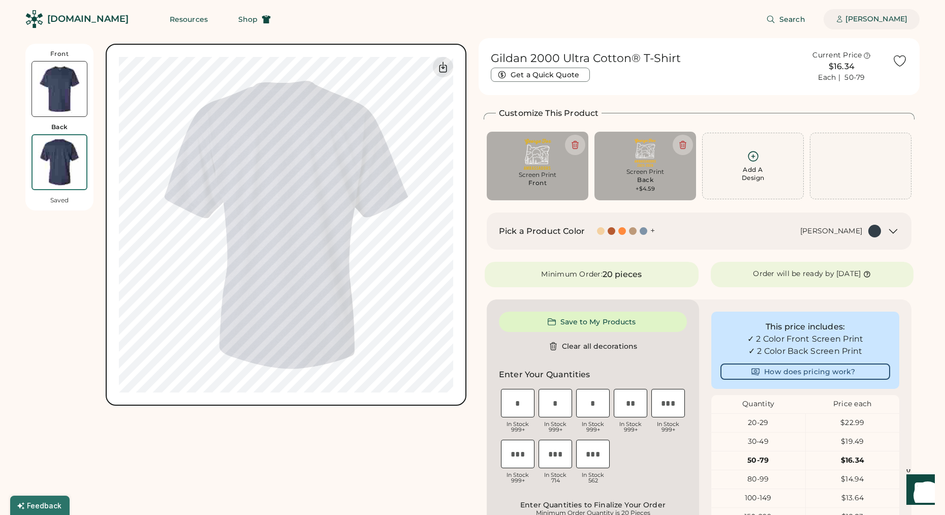
click at [866, 20] on div "[PERSON_NAME]" at bounding box center [876, 19] width 62 height 10
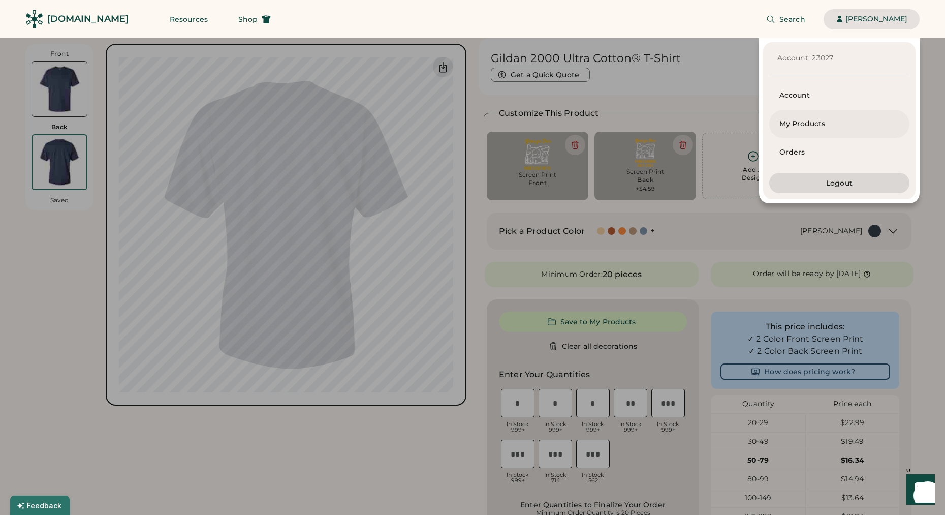
click at [823, 122] on div "My Products" at bounding box center [839, 124] width 120 height 10
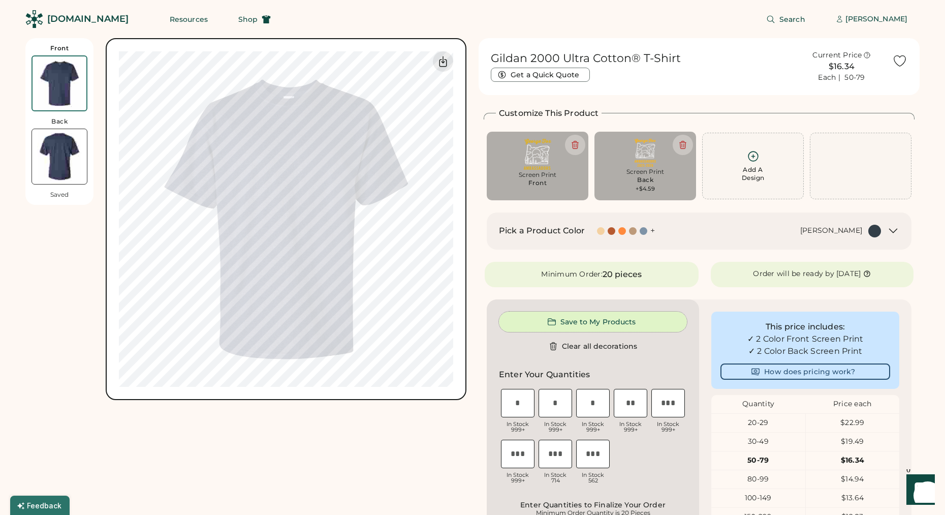
click at [620, 317] on button "Save to My Products" at bounding box center [593, 321] width 188 height 20
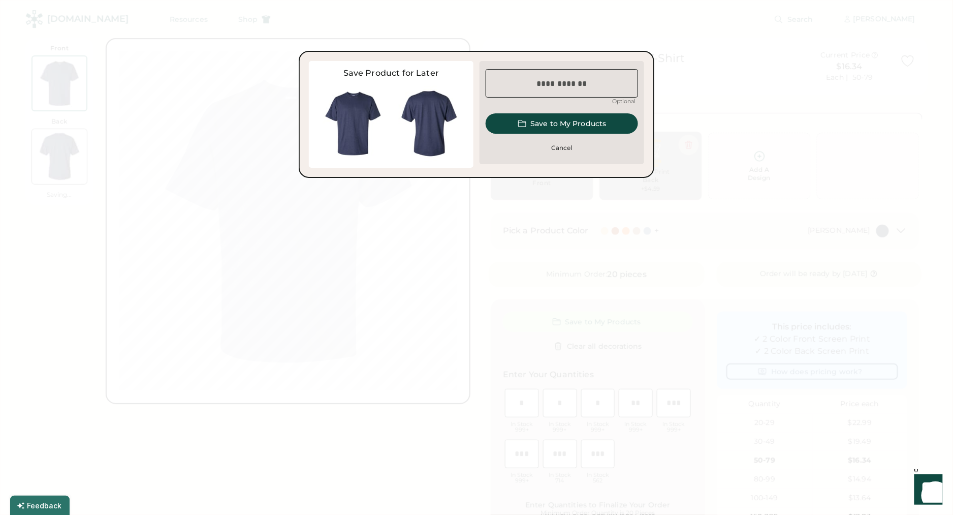
click at [591, 89] on input "input" at bounding box center [562, 83] width 152 height 28
type input "********"
click at [594, 115] on button "Save to My Products" at bounding box center [562, 123] width 152 height 20
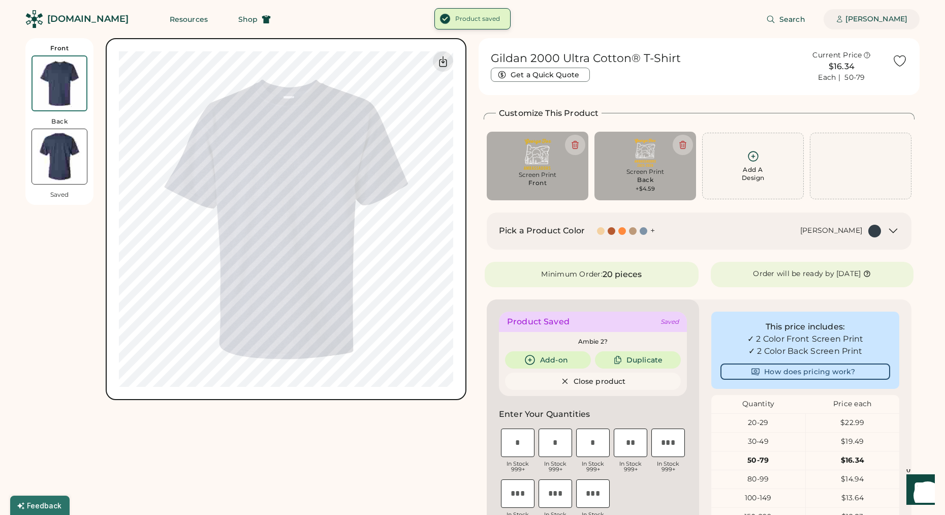
click at [872, 21] on div "[PERSON_NAME]" at bounding box center [876, 19] width 62 height 10
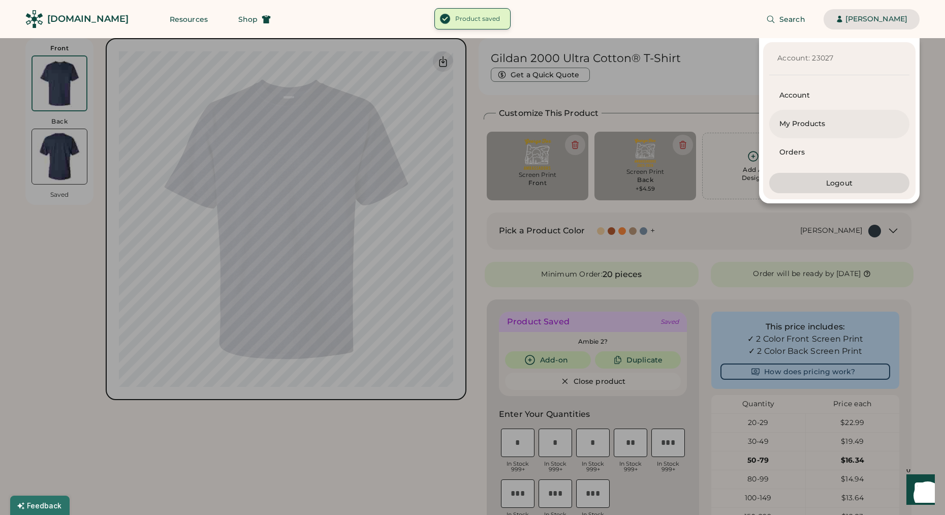
click at [799, 116] on div "My Products" at bounding box center [839, 124] width 120 height 28
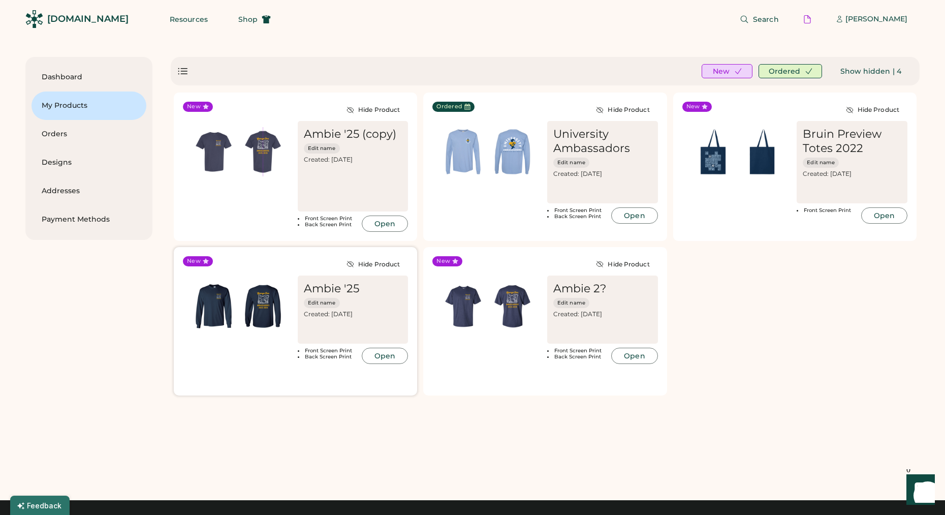
click at [262, 303] on img at bounding box center [262, 305] width 49 height 49
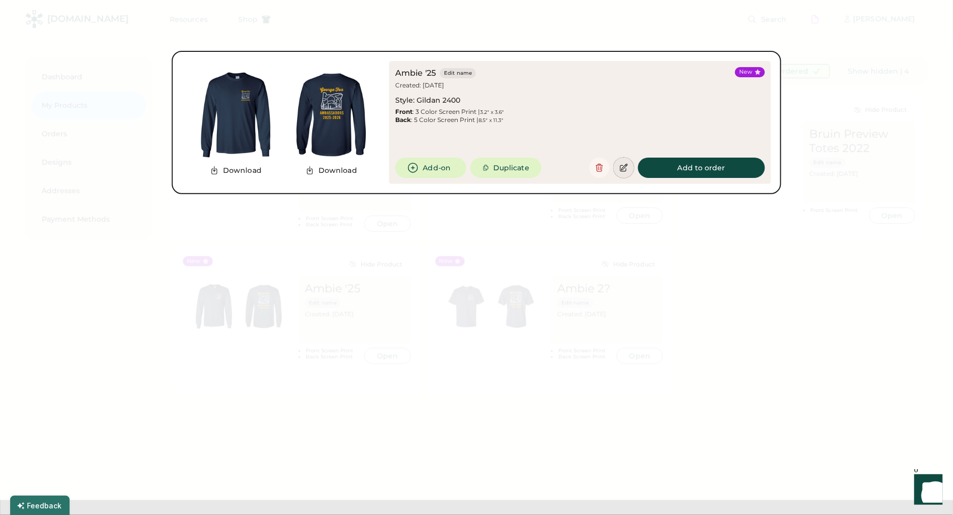
click at [627, 169] on icon at bounding box center [623, 167] width 9 height 9
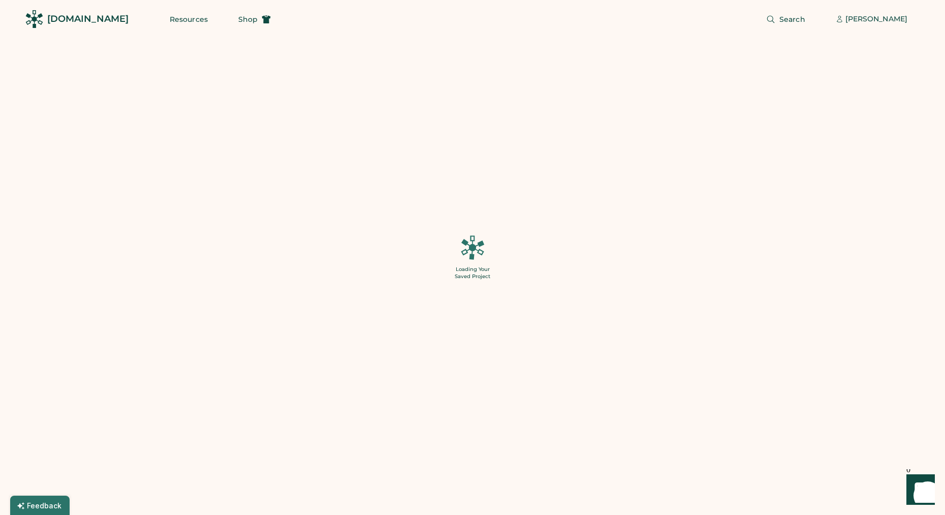
type input "*"
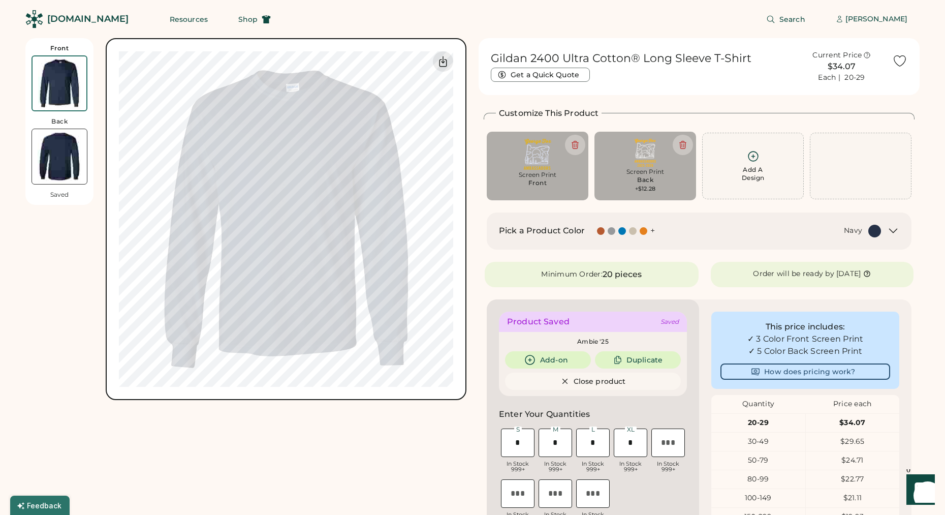
click at [558, 178] on div "Screen Print" at bounding box center [537, 175] width 87 height 8
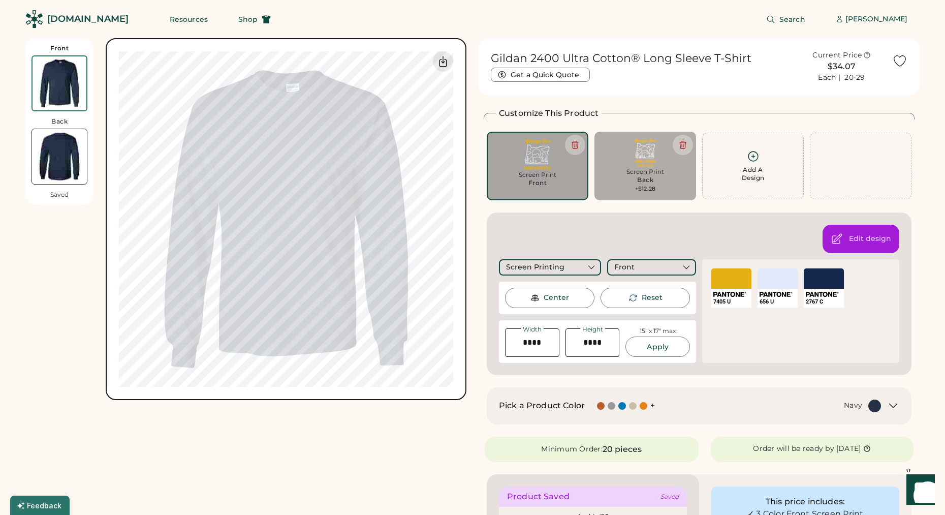
click at [765, 275] on div "SELECT A COLOR" at bounding box center [777, 278] width 40 height 20
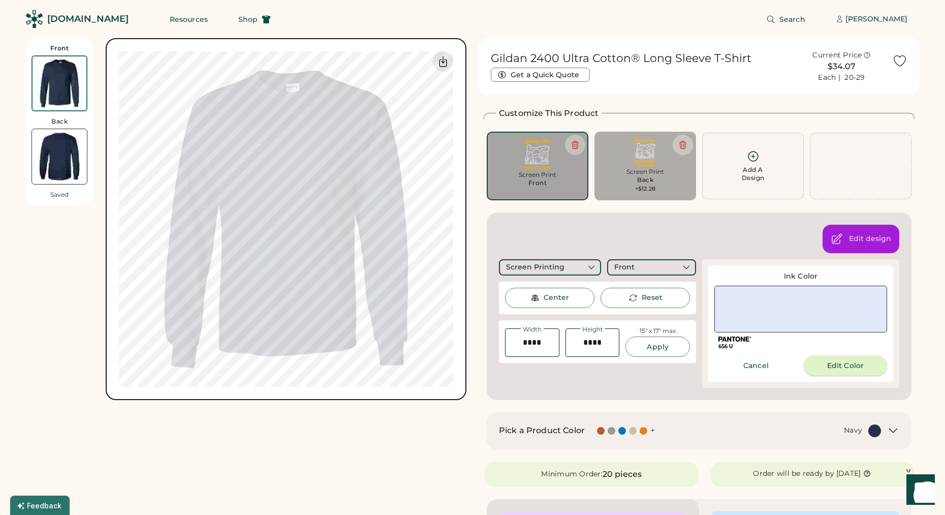
click at [828, 366] on button "Edit Color" at bounding box center [845, 365] width 83 height 20
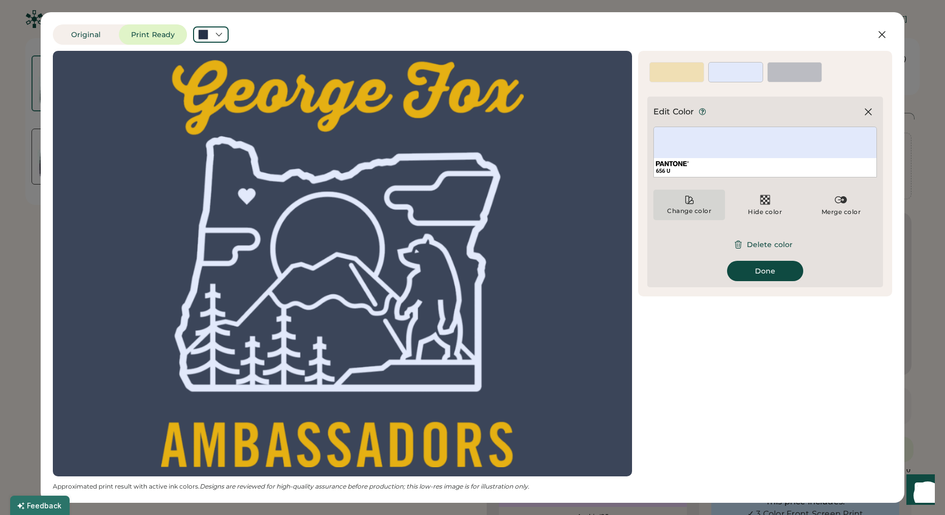
click at [696, 205] on div "Change color" at bounding box center [689, 204] width 72 height 30
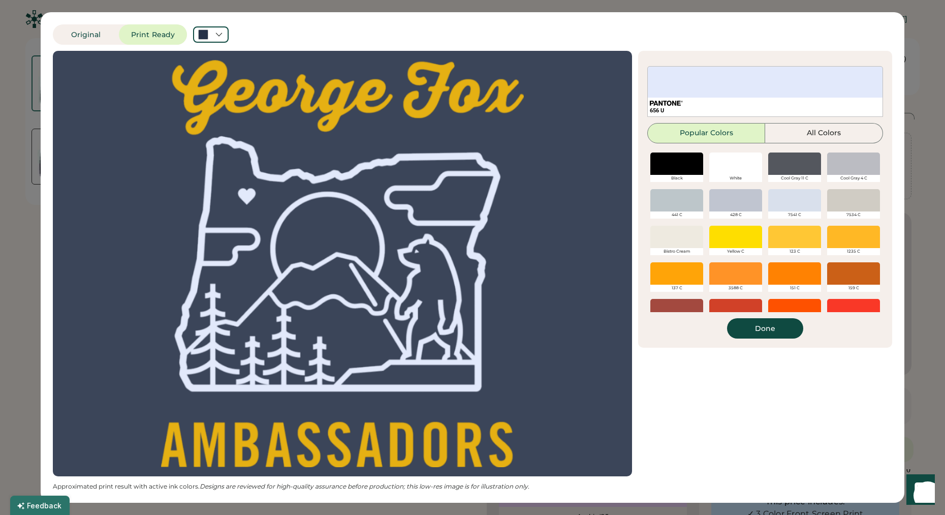
click at [744, 176] on div "White" at bounding box center [735, 178] width 53 height 7
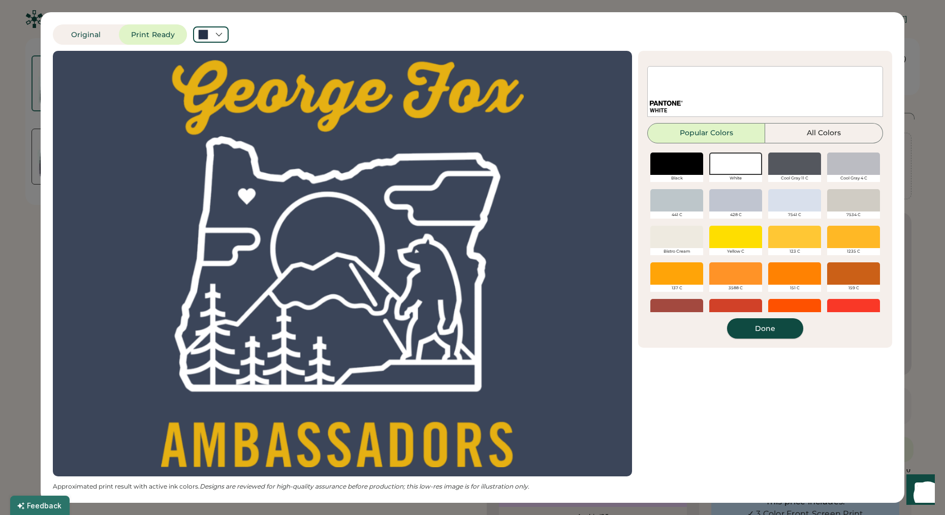
click at [774, 330] on button "Done" at bounding box center [765, 328] width 76 height 20
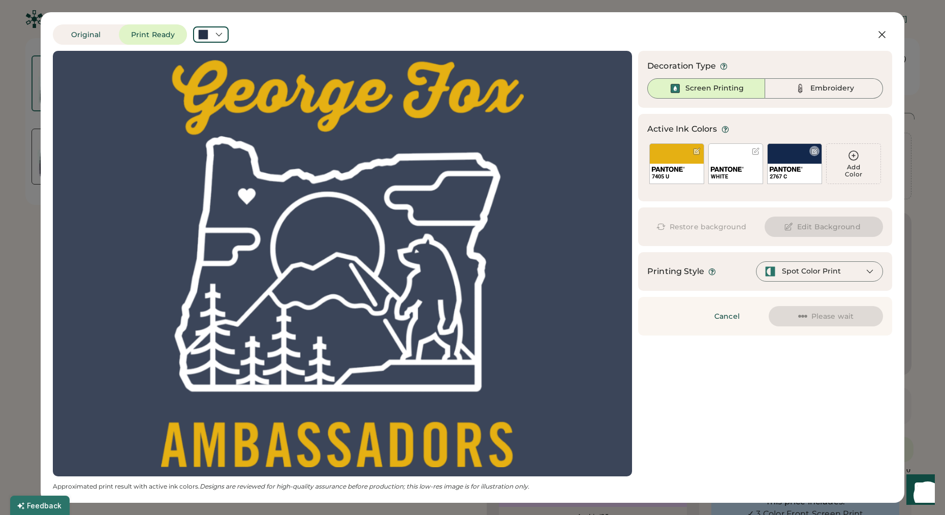
click at [802, 158] on div "2767 C" at bounding box center [794, 163] width 55 height 41
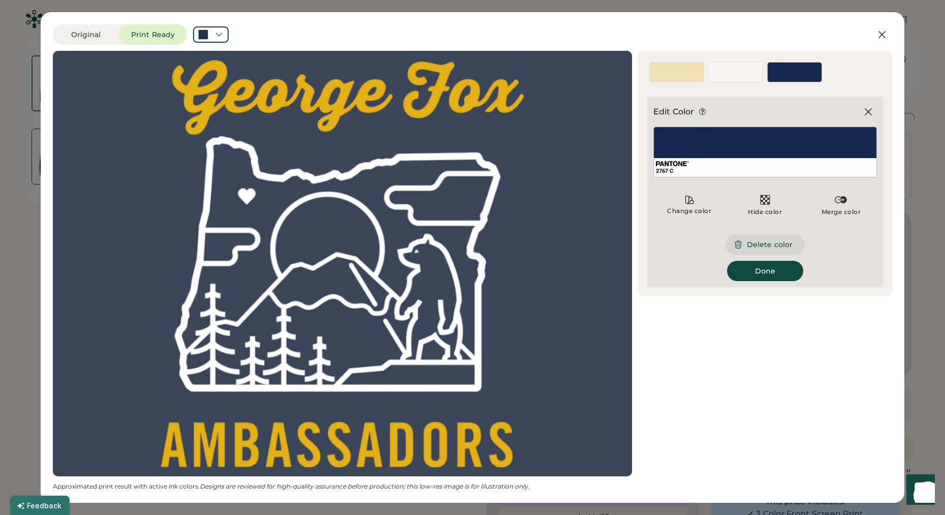
click at [775, 248] on button "Delete color" at bounding box center [764, 244] width 79 height 20
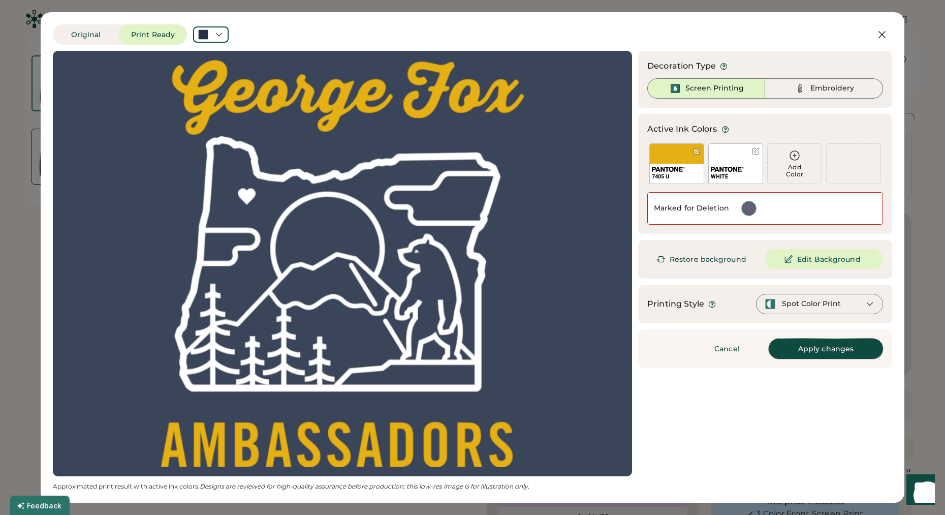
click at [826, 351] on button "Apply changes" at bounding box center [826, 348] width 114 height 20
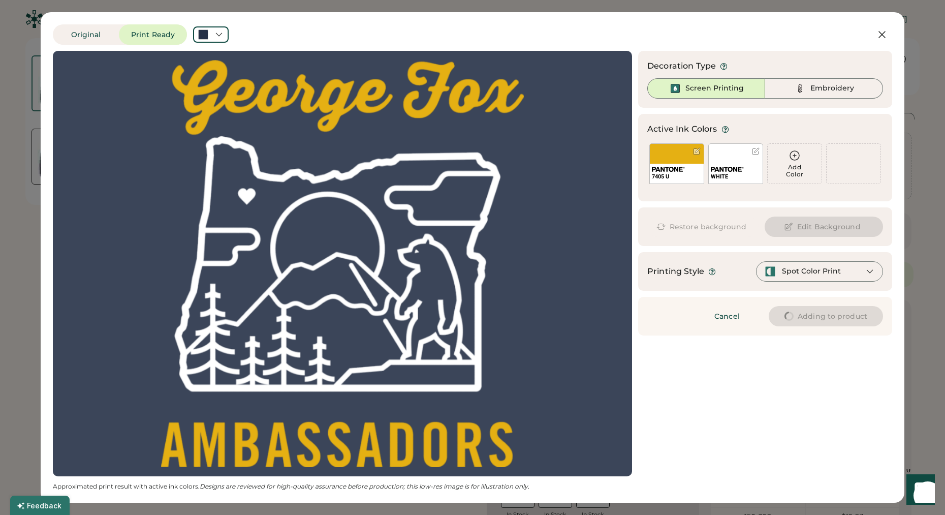
type input "******"
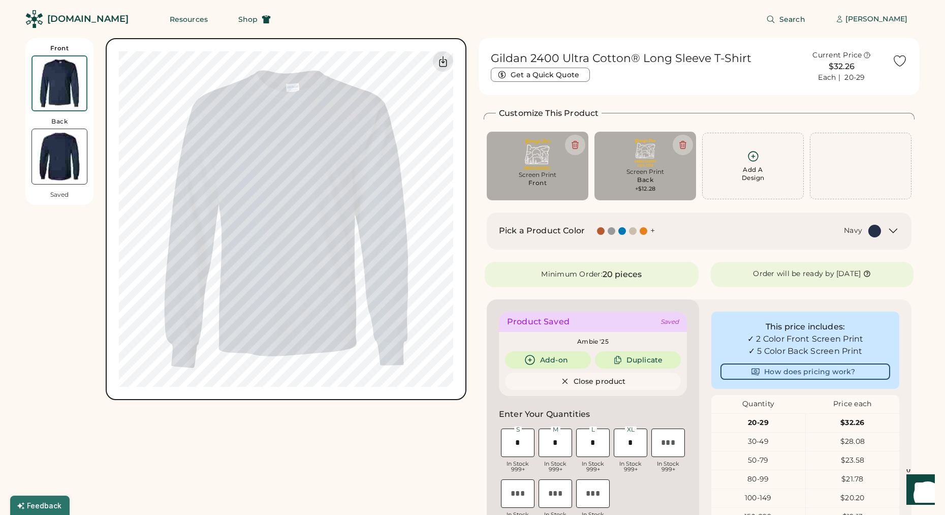
type input "****"
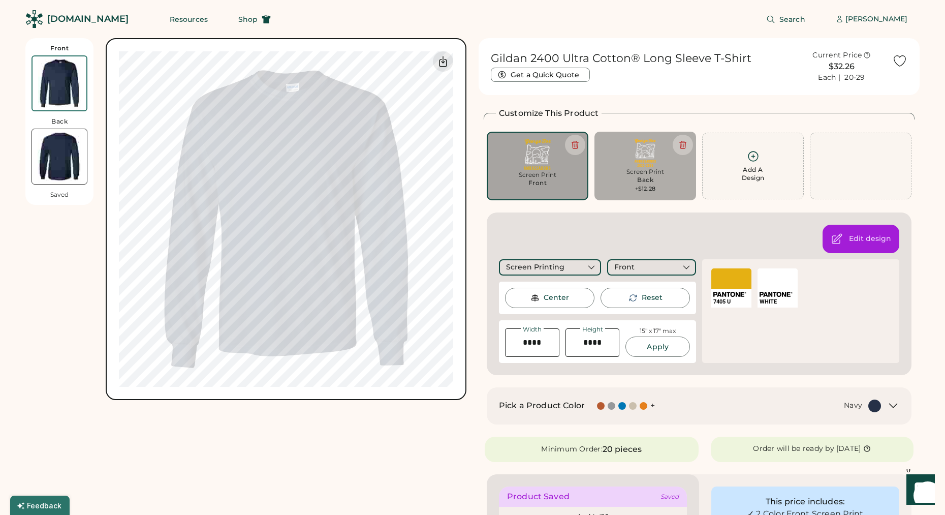
click at [647, 181] on div "Back" at bounding box center [645, 180] width 16 height 8
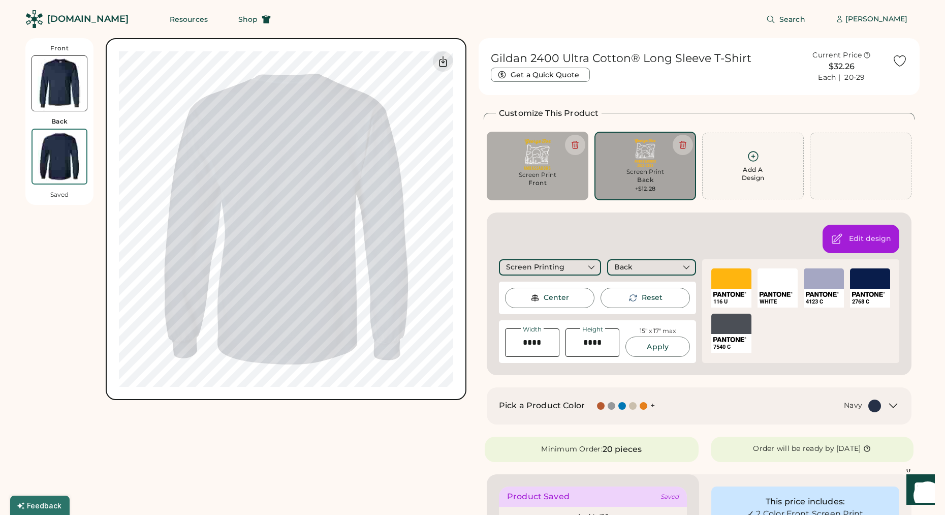
click at [820, 281] on div "SELECT A COLOR" at bounding box center [824, 278] width 40 height 20
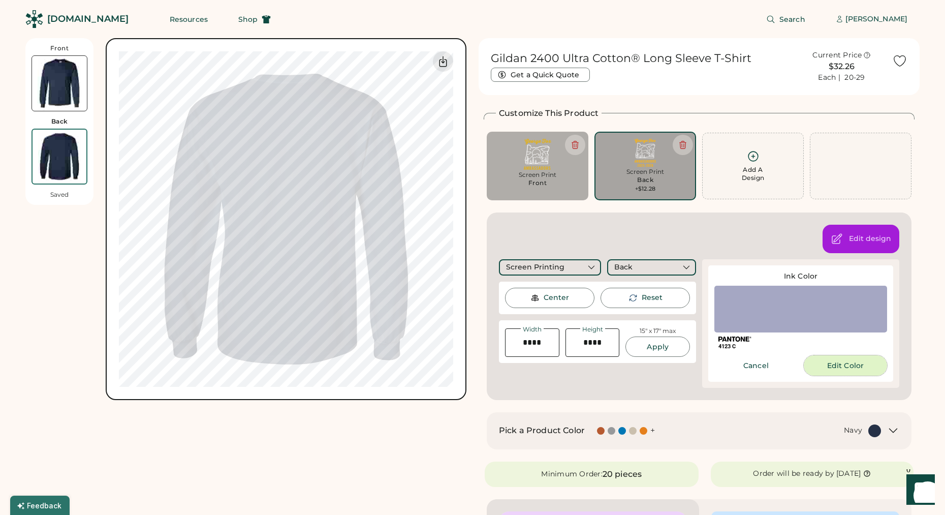
drag, startPoint x: 838, startPoint y: 365, endPoint x: 806, endPoint y: 326, distance: 50.2
click at [838, 365] on button "Edit Color" at bounding box center [845, 365] width 83 height 20
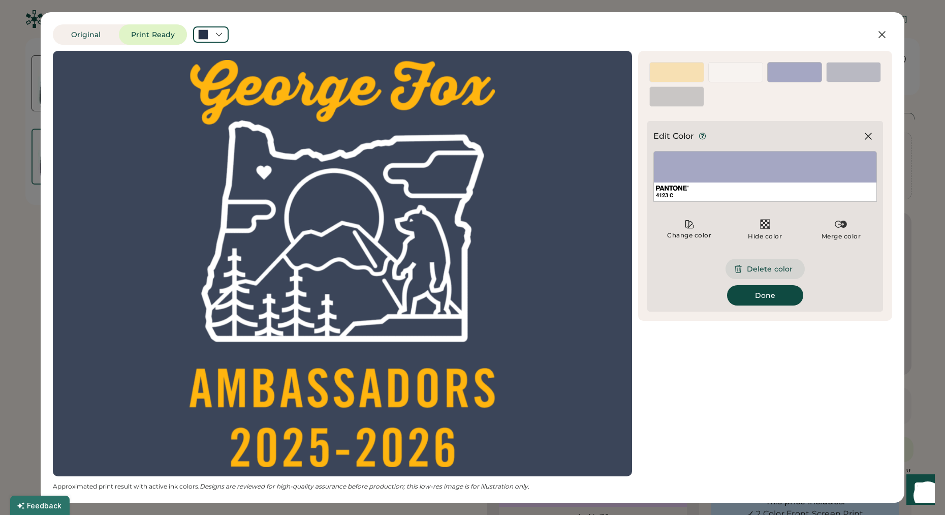
click at [766, 271] on button "Delete color" at bounding box center [764, 269] width 79 height 20
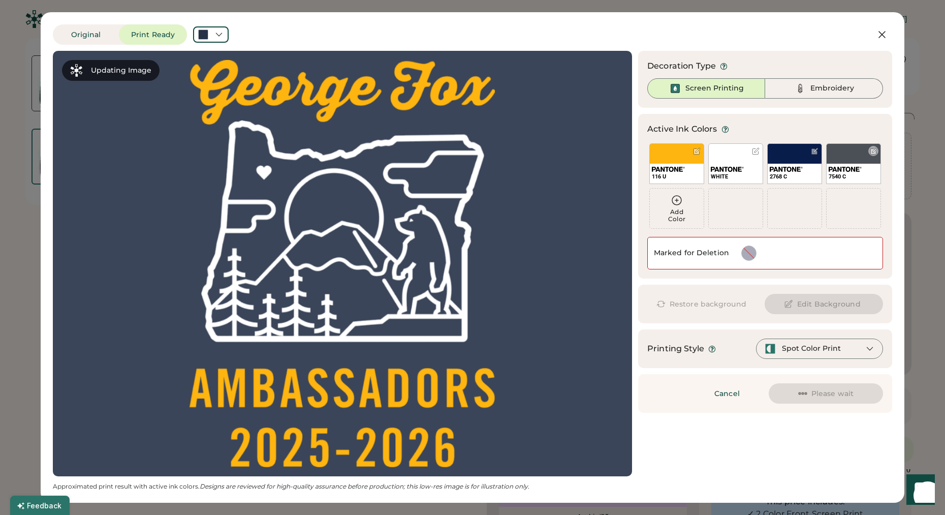
click at [841, 161] on div "7540 C" at bounding box center [853, 163] width 55 height 41
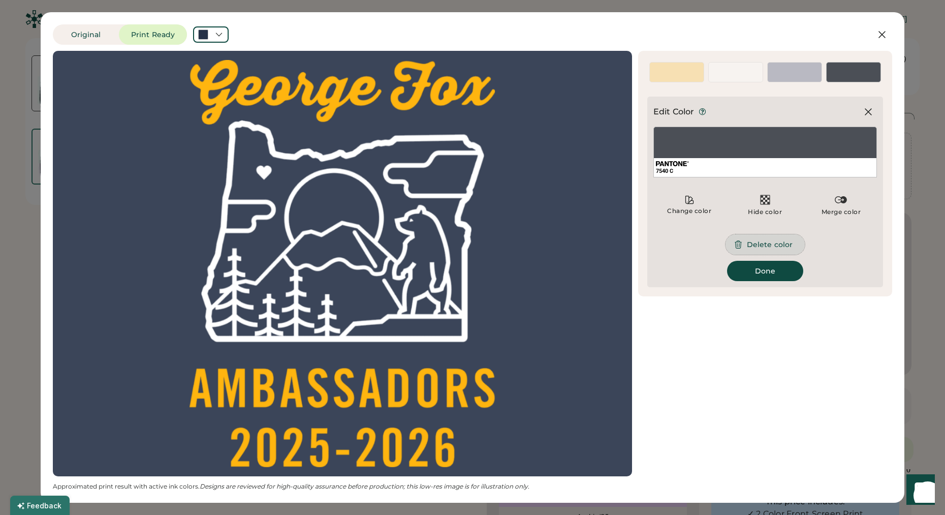
click at [776, 247] on button "Delete color" at bounding box center [764, 244] width 79 height 20
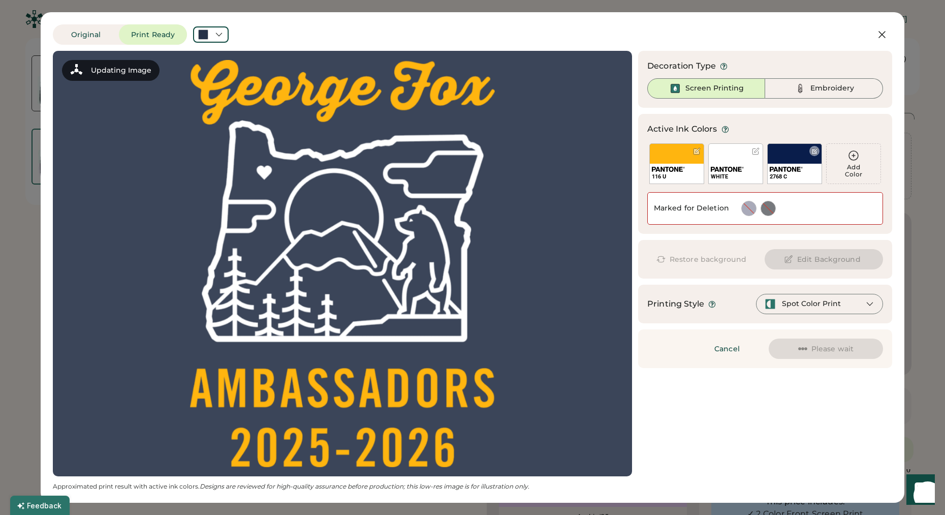
click at [787, 157] on div "2768 C" at bounding box center [794, 163] width 55 height 41
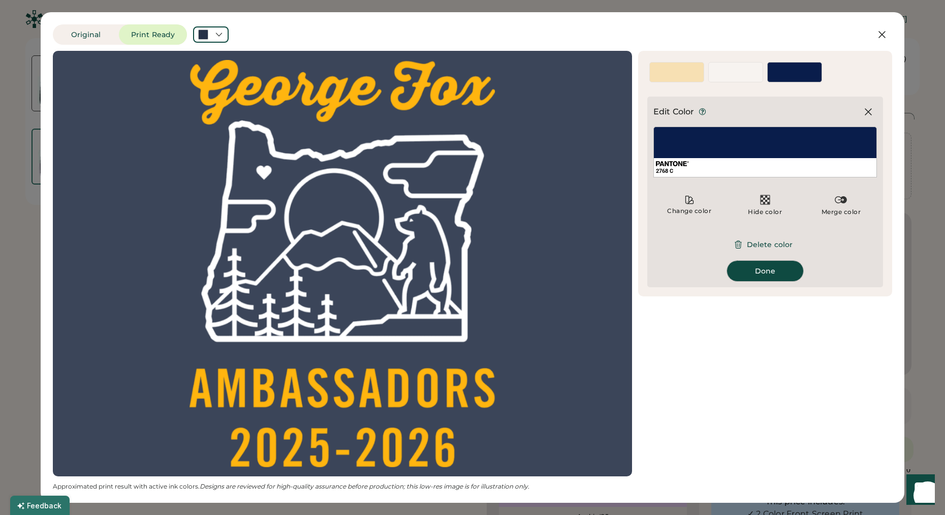
click at [781, 274] on button "Done" at bounding box center [765, 271] width 76 height 20
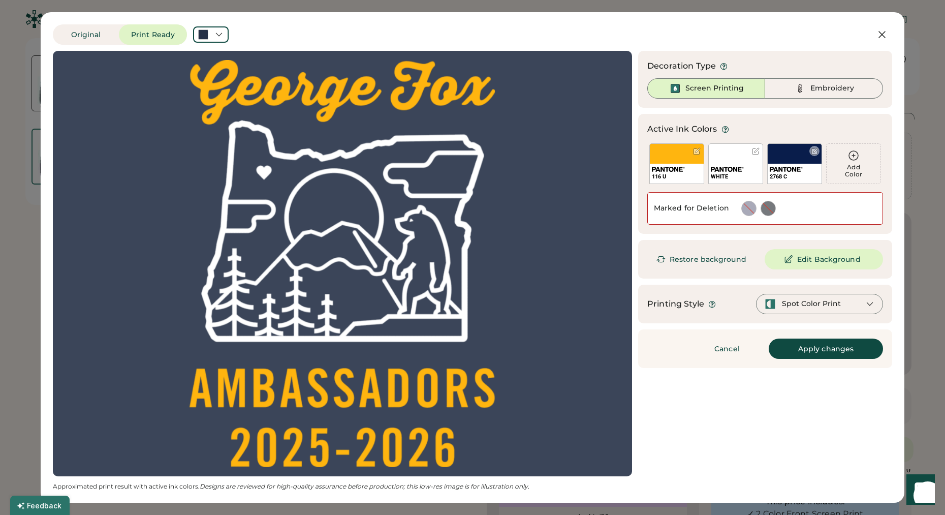
click at [790, 161] on div "2768 C" at bounding box center [794, 163] width 55 height 41
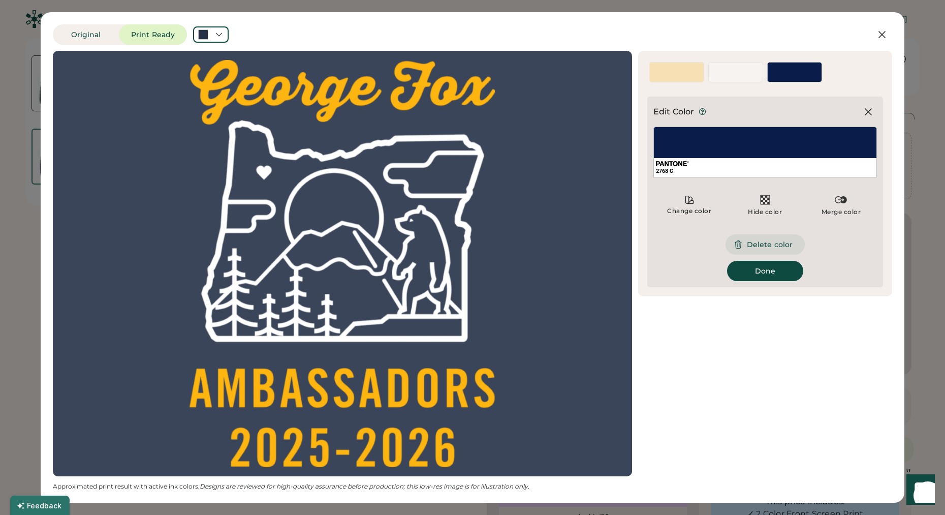
click at [780, 243] on button "Delete color" at bounding box center [764, 244] width 79 height 20
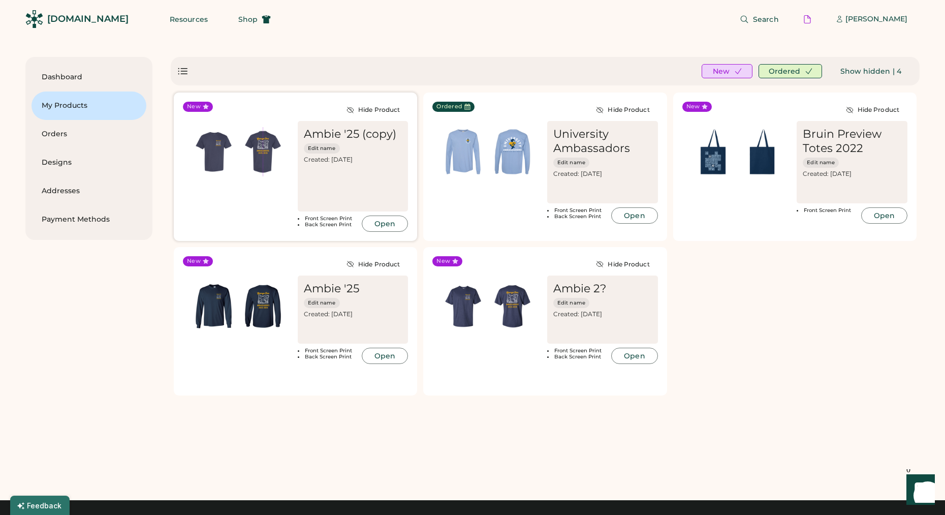
click at [385, 225] on button "Open" at bounding box center [385, 223] width 46 height 16
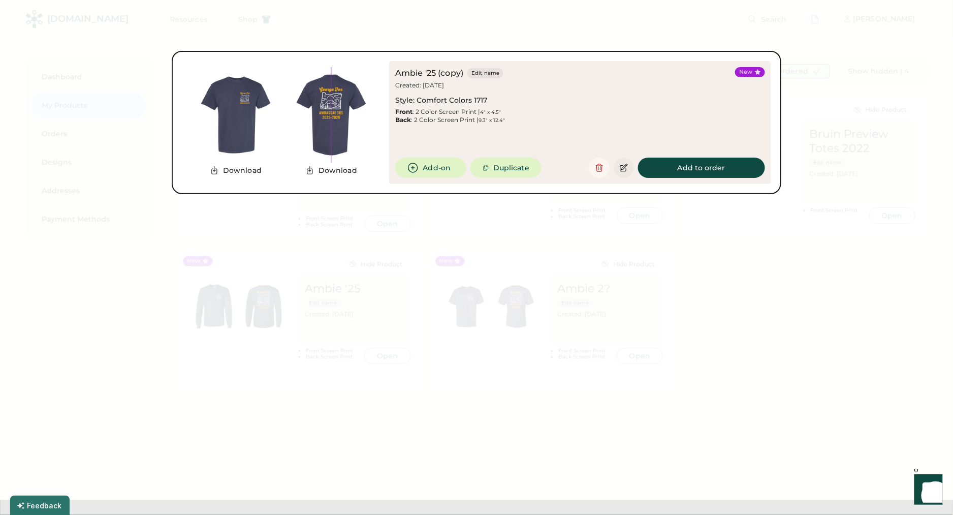
click at [622, 168] on icon at bounding box center [623, 167] width 9 height 9
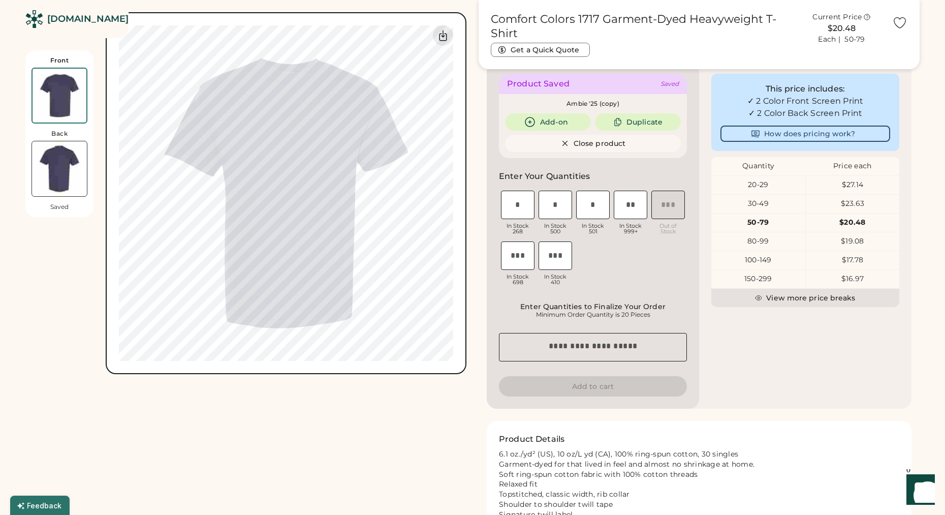
scroll to position [250, 0]
click at [513, 204] on input "input" at bounding box center [518, 204] width 34 height 28
type input "**"
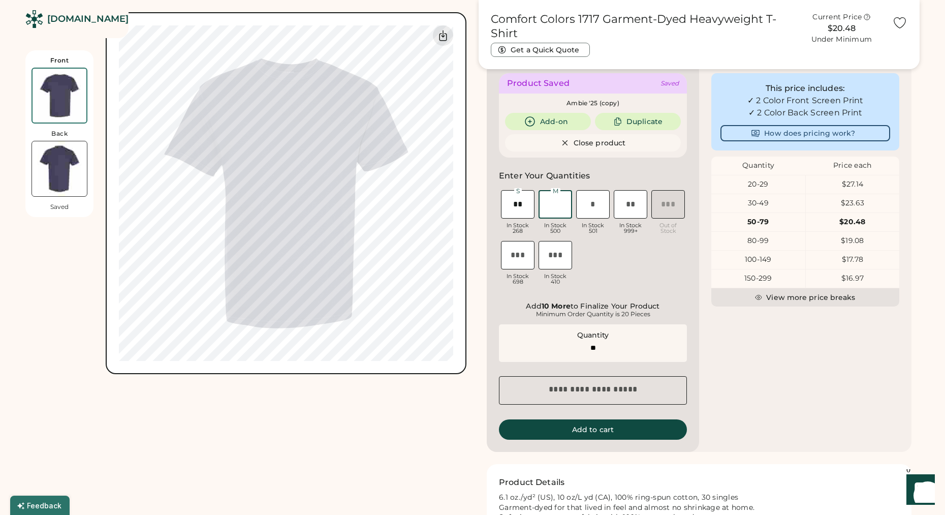
click at [553, 202] on input "input" at bounding box center [555, 204] width 34 height 28
type input "**"
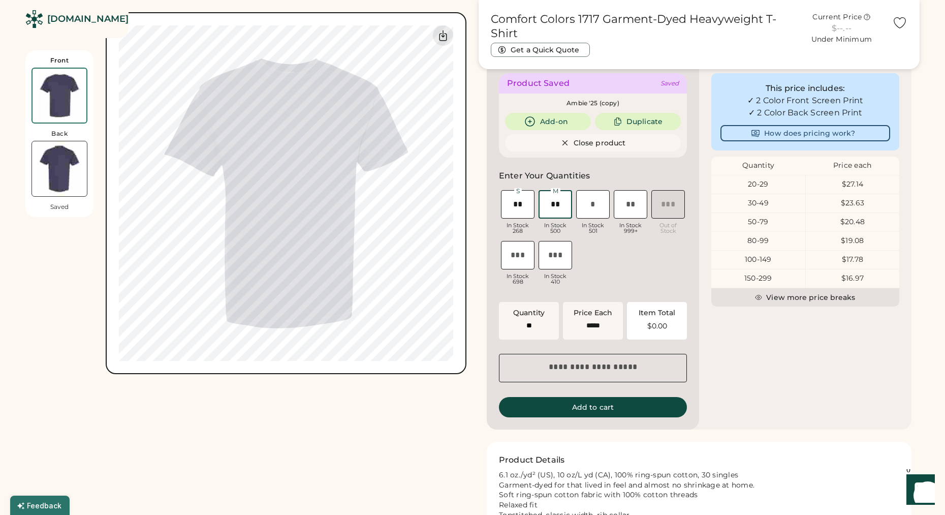
type input "**"
type input "******"
type input "**"
click at [774, 387] on div "This price includes: ✓ 2 Color Front Screen Print ✓ 2 Color Back Screen Print H…" at bounding box center [805, 245] width 212 height 368
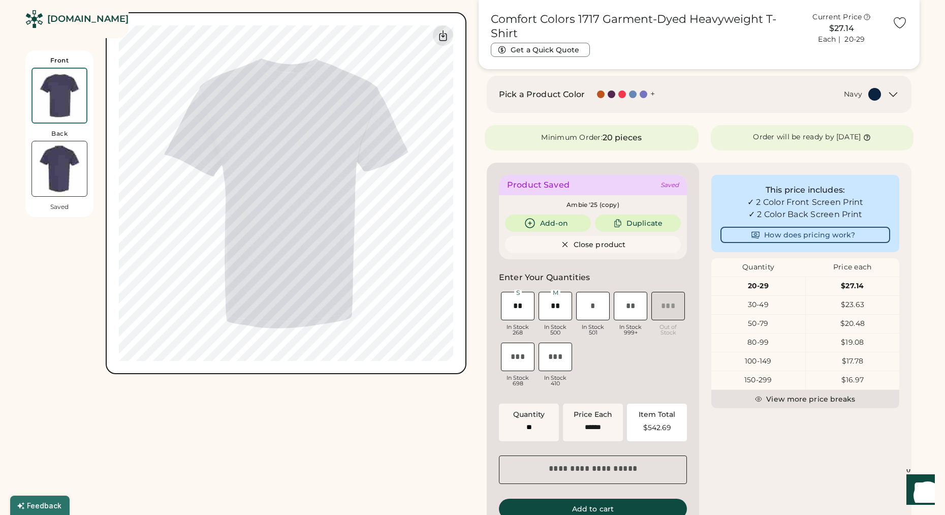
scroll to position [0, 0]
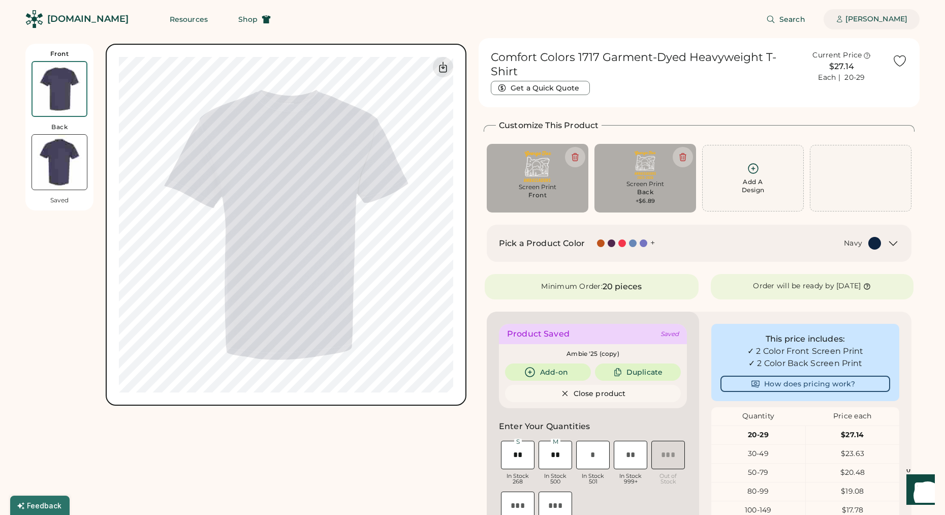
click at [868, 19] on div "[PERSON_NAME]" at bounding box center [876, 19] width 62 height 10
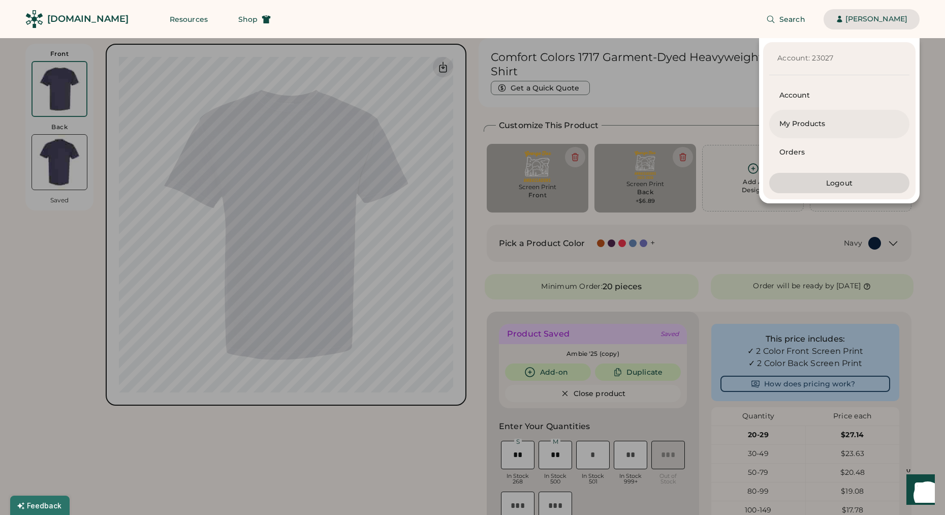
click at [819, 119] on div "My Products" at bounding box center [839, 124] width 120 height 10
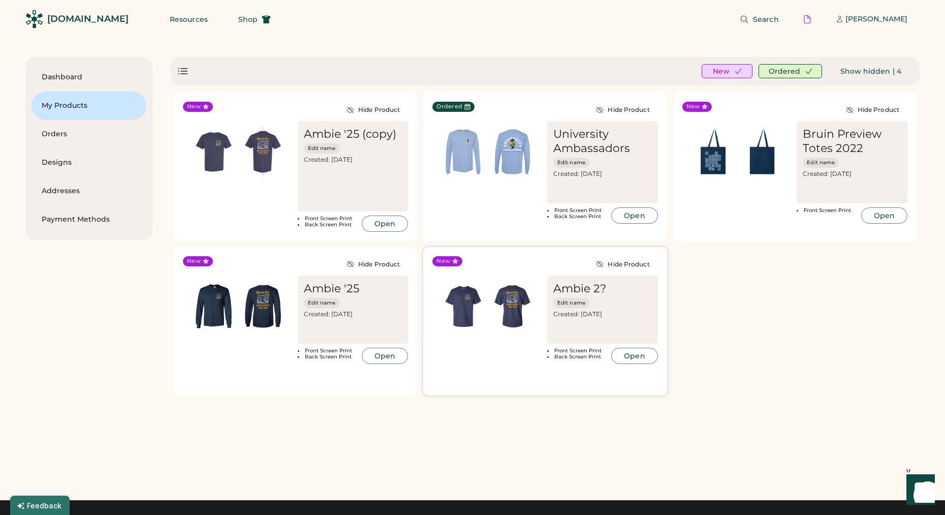
click at [524, 306] on img at bounding box center [512, 305] width 49 height 49
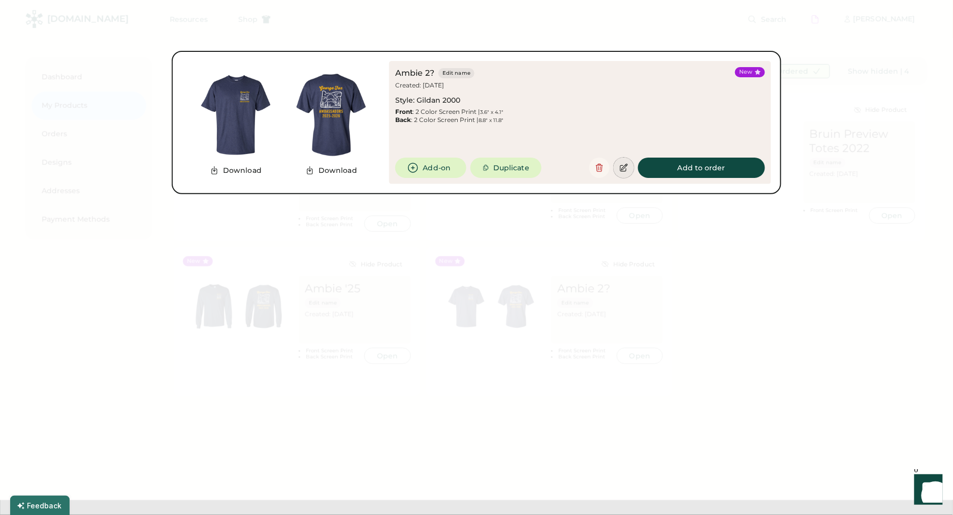
click at [618, 162] on button at bounding box center [624, 167] width 20 height 20
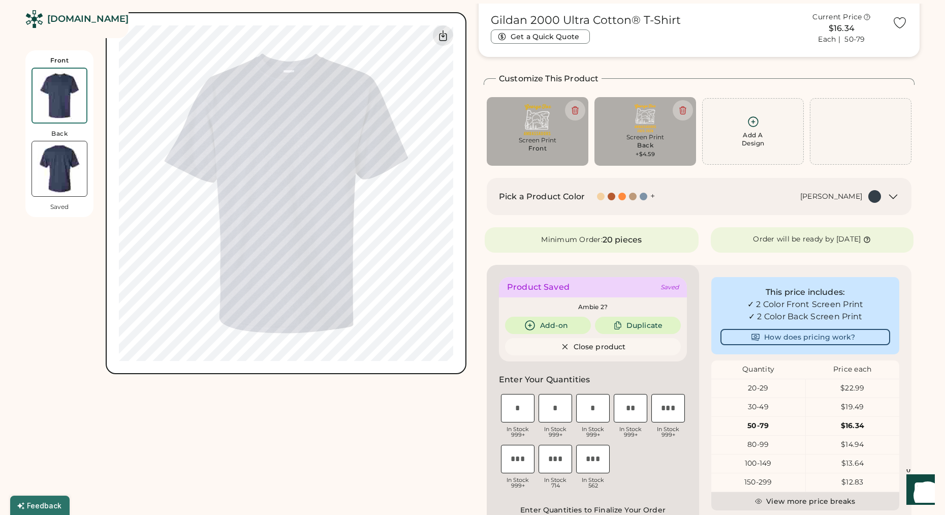
scroll to position [48, 0]
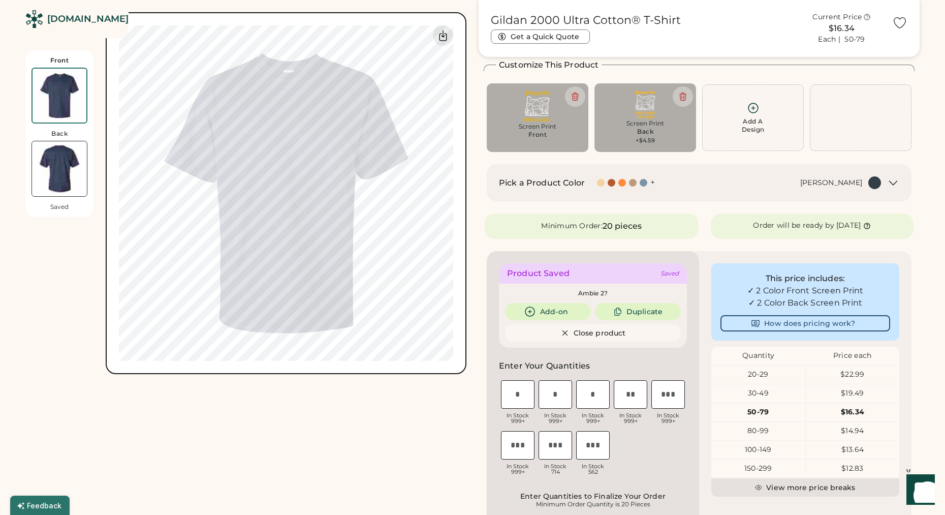
click at [520, 389] on input "input" at bounding box center [518, 394] width 34 height 28
type input "**"
click at [548, 392] on input "input" at bounding box center [555, 394] width 34 height 28
type input "**"
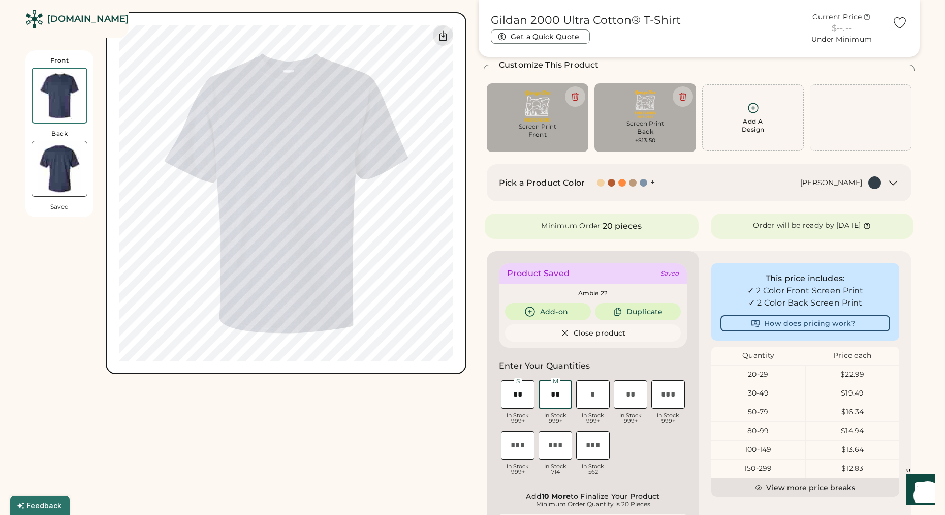
type input "******"
type input "**"
click at [674, 433] on div "S Loading Inventory In Stock 999+ M Loading Inventory In Stock 999+ L Loading I…" at bounding box center [593, 429] width 188 height 102
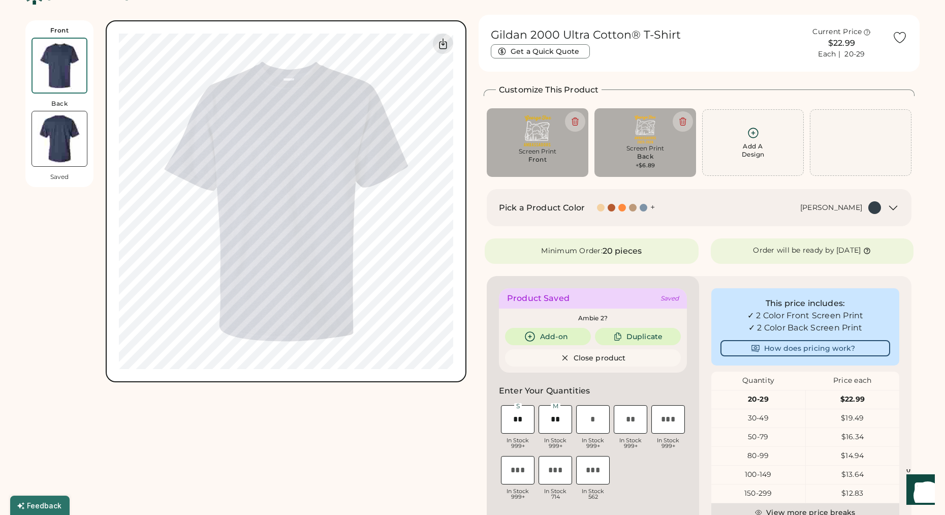
scroll to position [0, 0]
